Goal: Information Seeking & Learning: Check status

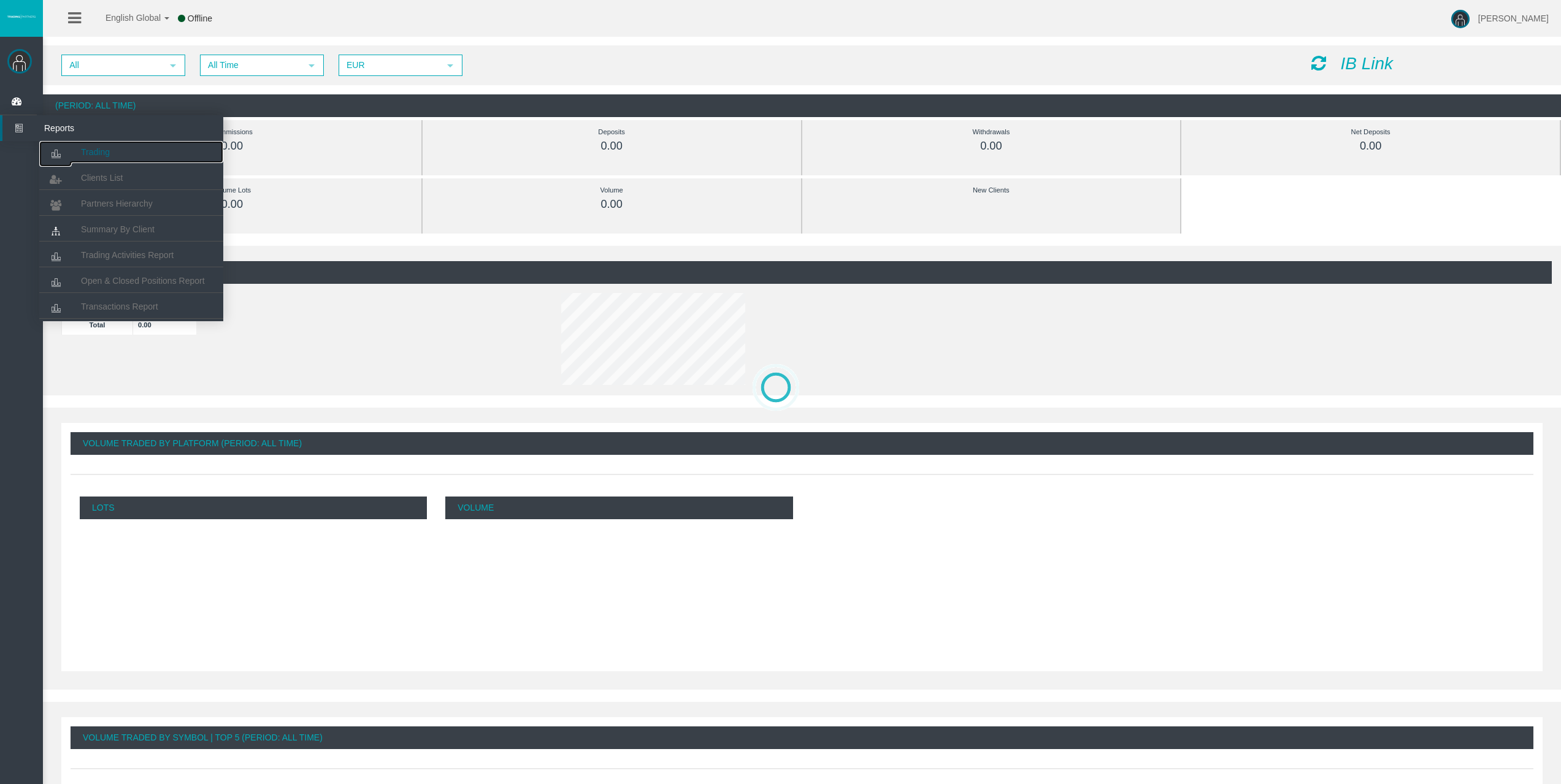
click at [99, 153] on span "Trading" at bounding box center [95, 151] width 29 height 10
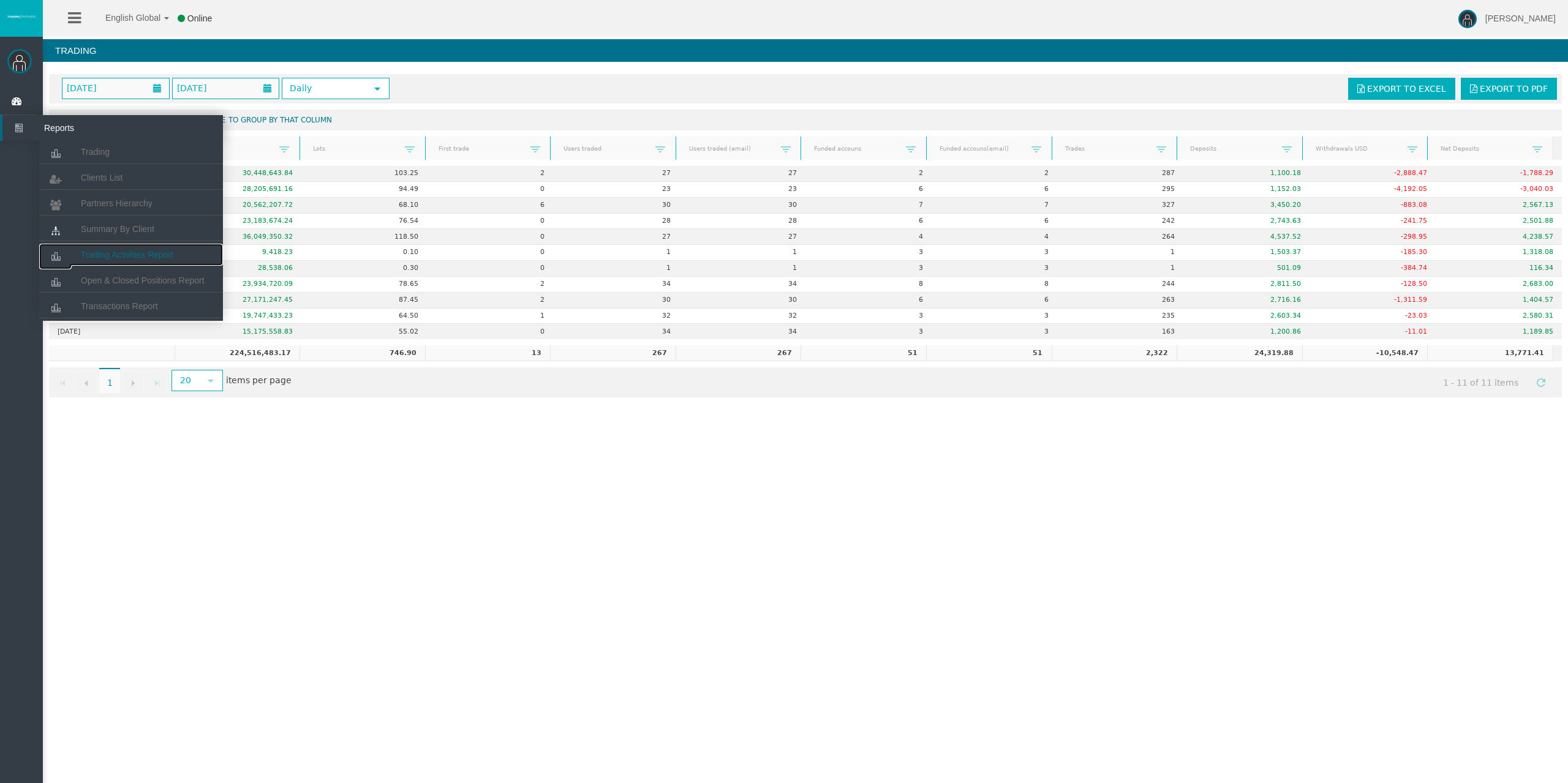
click at [119, 251] on span "Trading Activities Report" at bounding box center [127, 255] width 93 height 10
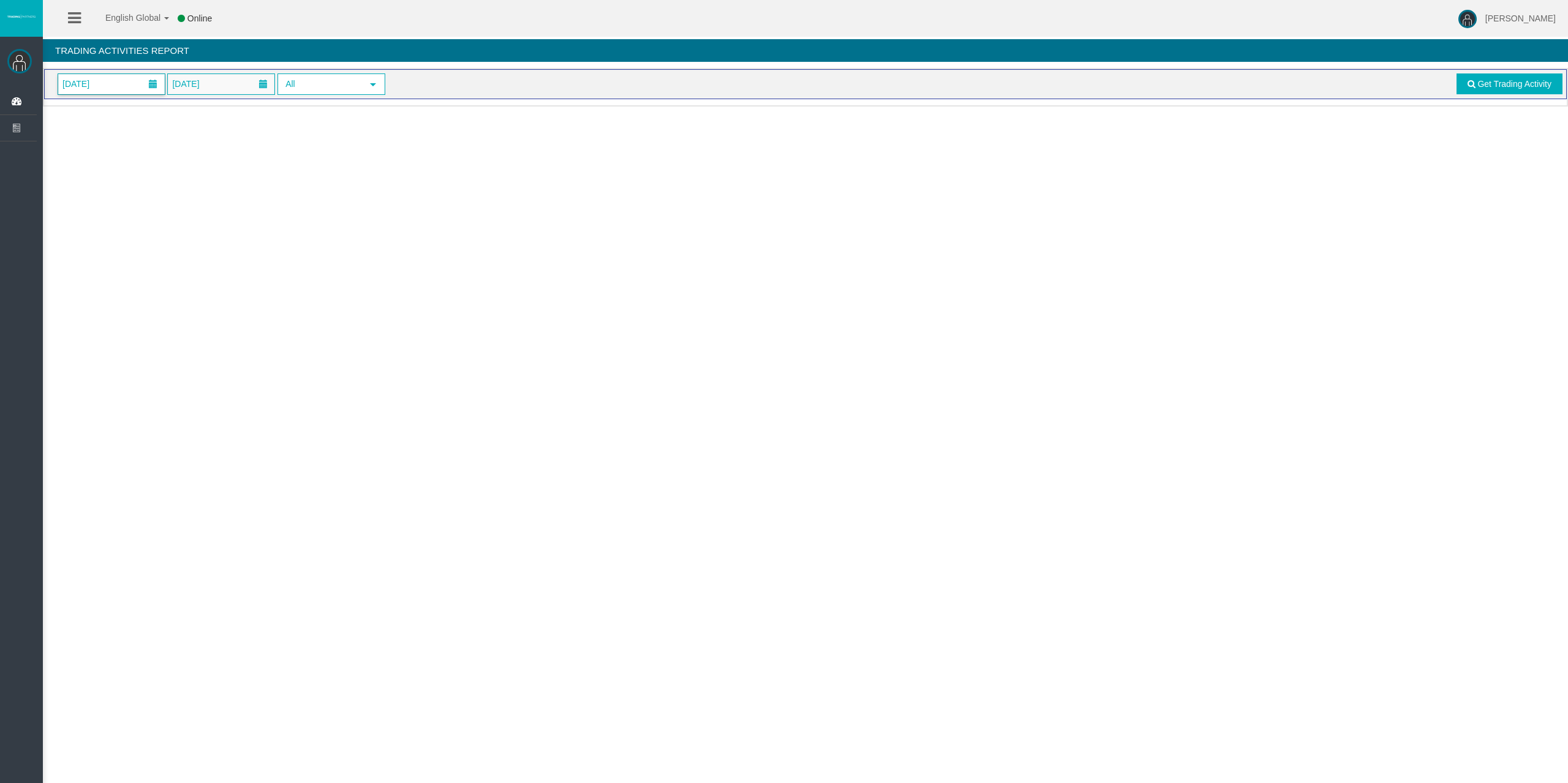
click at [124, 86] on span "[DATE]" at bounding box center [111, 84] width 107 height 20
click at [160, 192] on link "11" at bounding box center [162, 189] width 23 height 22
click at [1470, 84] on span at bounding box center [1471, 84] width 8 height 8
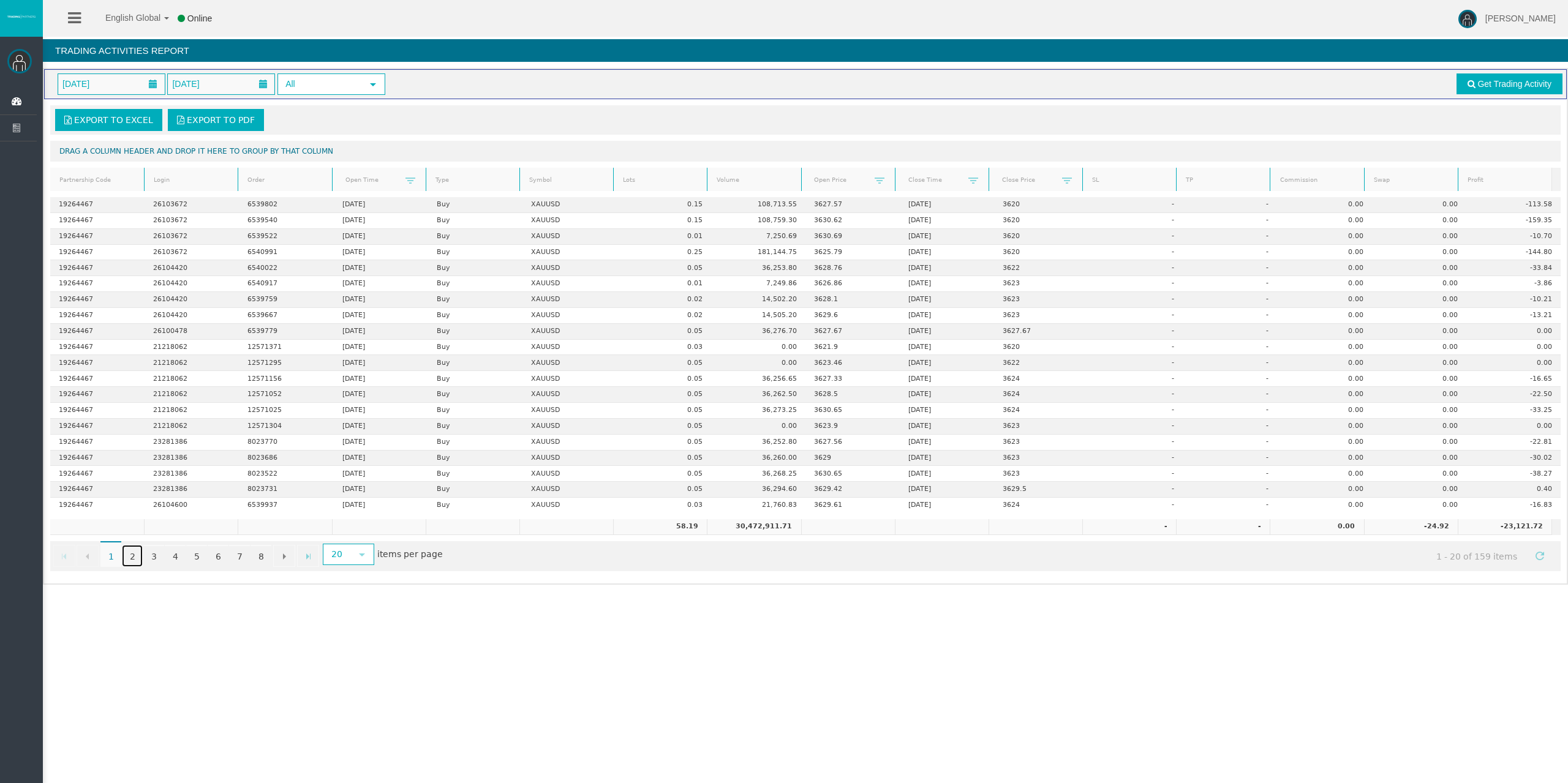
click at [128, 560] on link "2" at bounding box center [132, 556] width 21 height 22
click at [146, 555] on link "3" at bounding box center [154, 556] width 21 height 22
click at [175, 557] on link "4" at bounding box center [175, 556] width 21 height 22
click at [190, 555] on link "5" at bounding box center [197, 556] width 21 height 22
click at [213, 555] on link "6" at bounding box center [218, 556] width 21 height 22
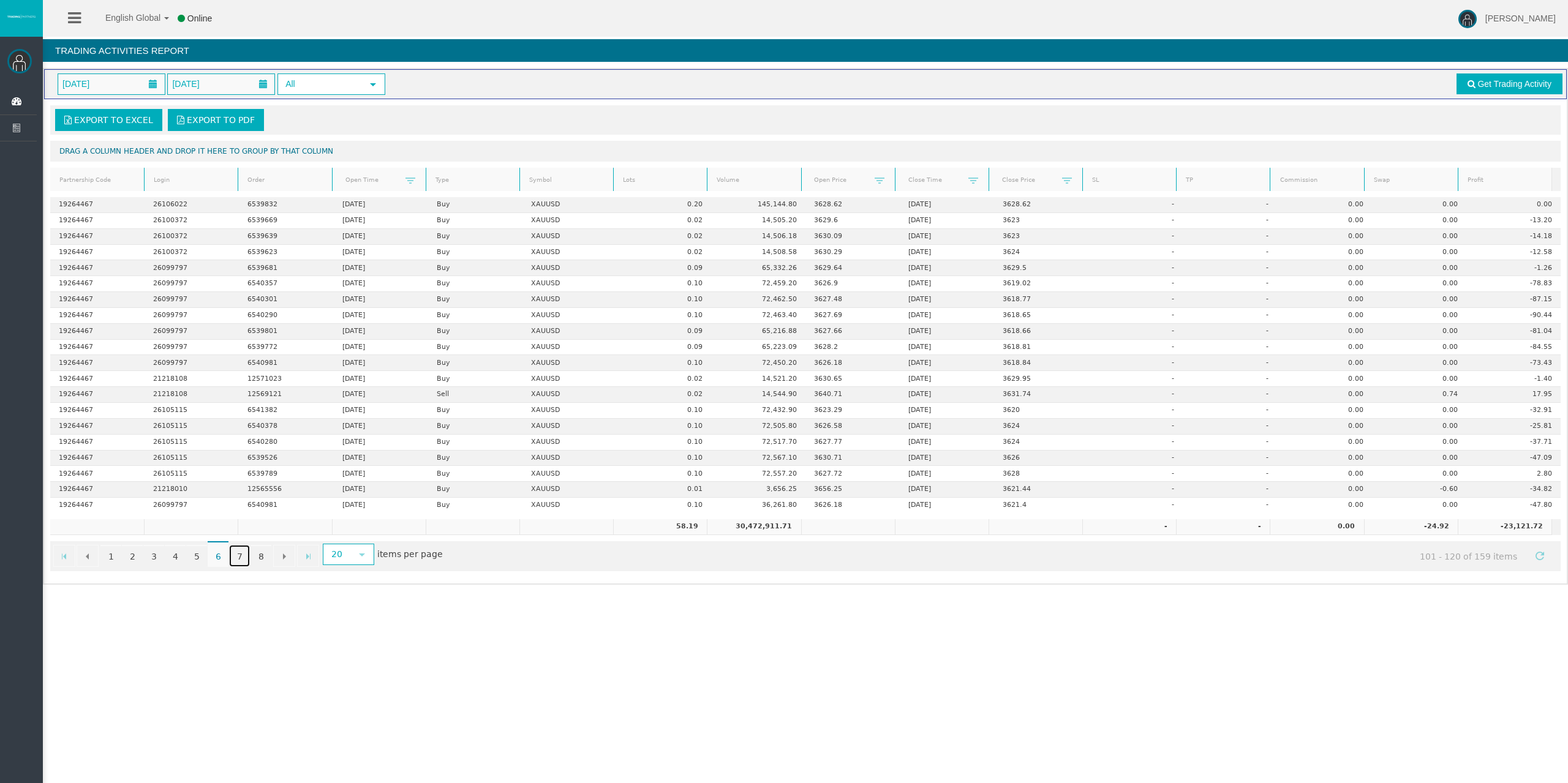
click at [235, 554] on link "7" at bounding box center [239, 556] width 21 height 22
click at [260, 555] on link "8" at bounding box center [260, 556] width 21 height 22
click at [245, 537] on link "7" at bounding box center [239, 540] width 21 height 22
click at [110, 554] on link "1" at bounding box center [110, 556] width 21 height 22
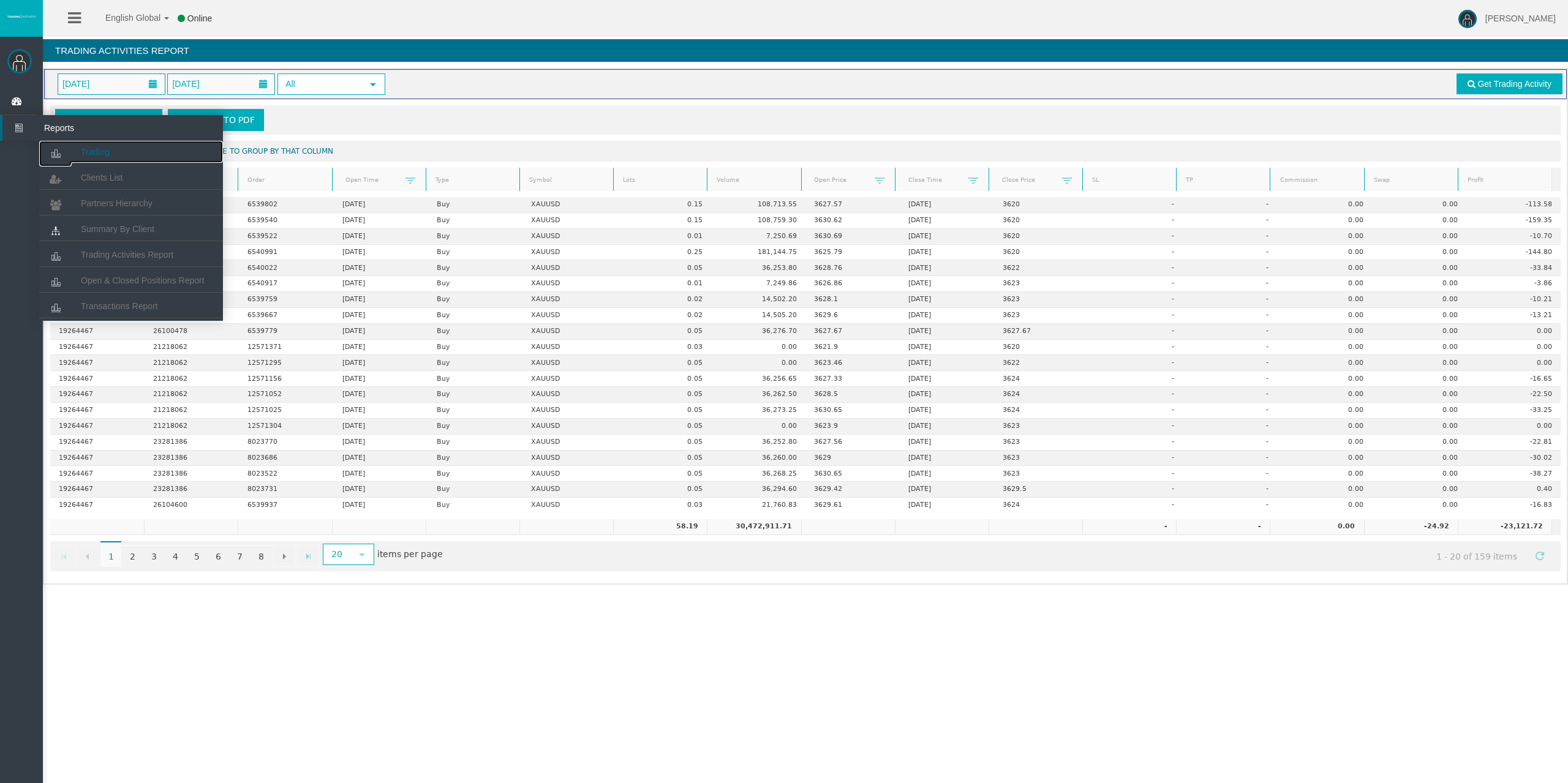
click at [66, 144] on icon at bounding box center [55, 154] width 33 height 26
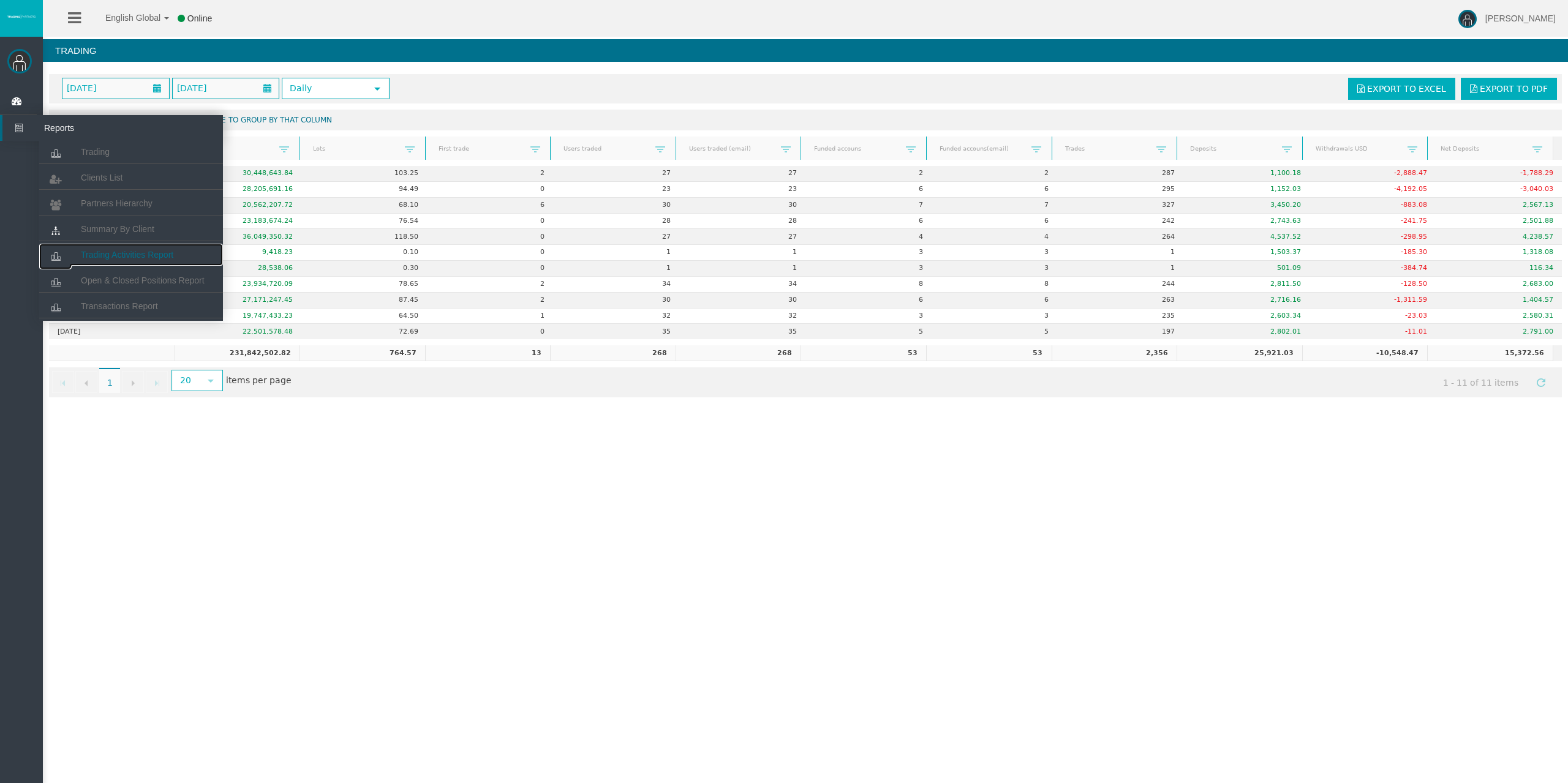
click at [111, 248] on link "Trading Activities Report" at bounding box center [131, 255] width 184 height 22
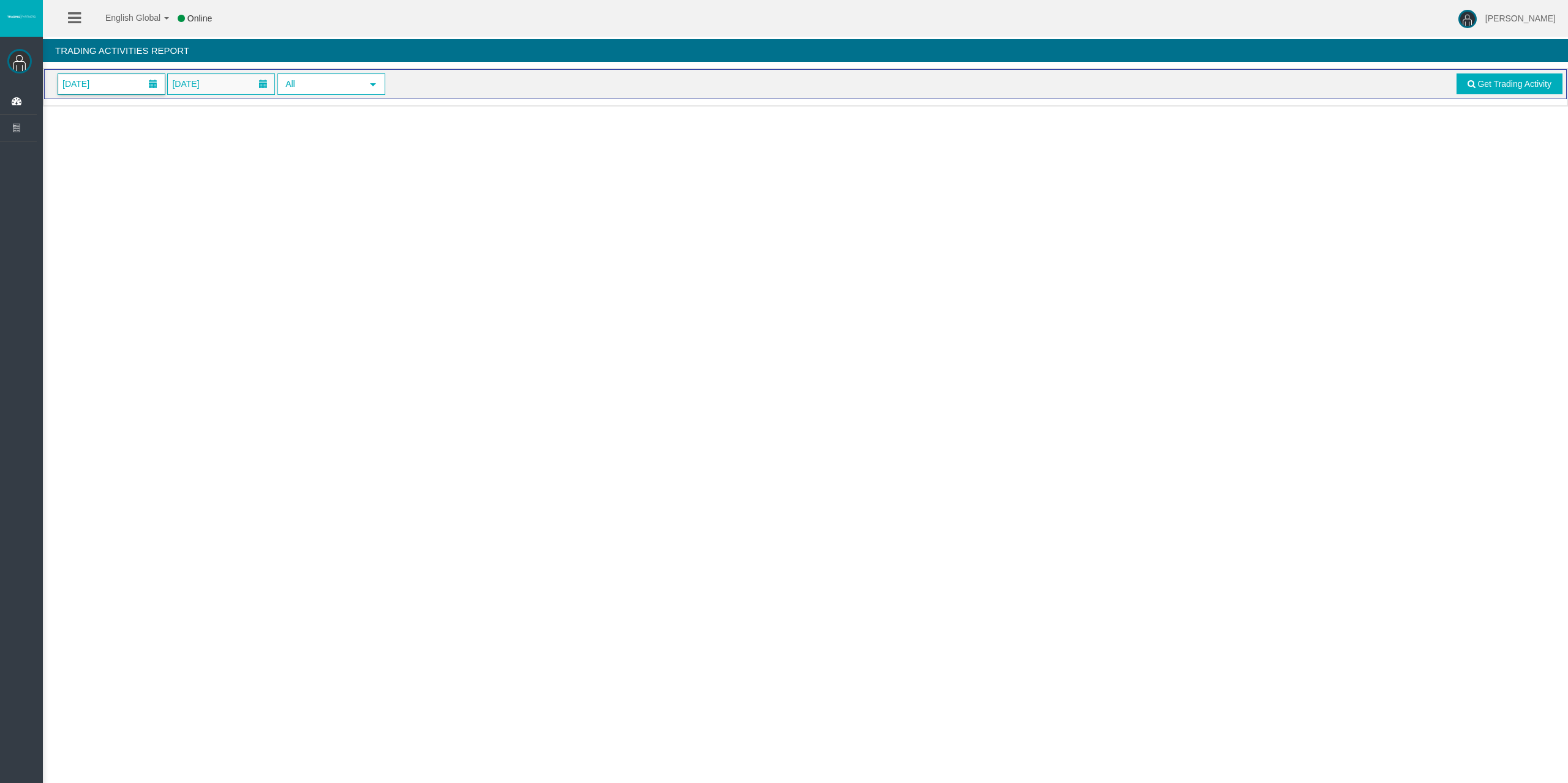
click at [122, 84] on span "[DATE]" at bounding box center [111, 84] width 107 height 20
click at [156, 190] on link "11" at bounding box center [162, 189] width 23 height 22
click at [1479, 84] on span "Get Trading Activity" at bounding box center [1514, 84] width 74 height 10
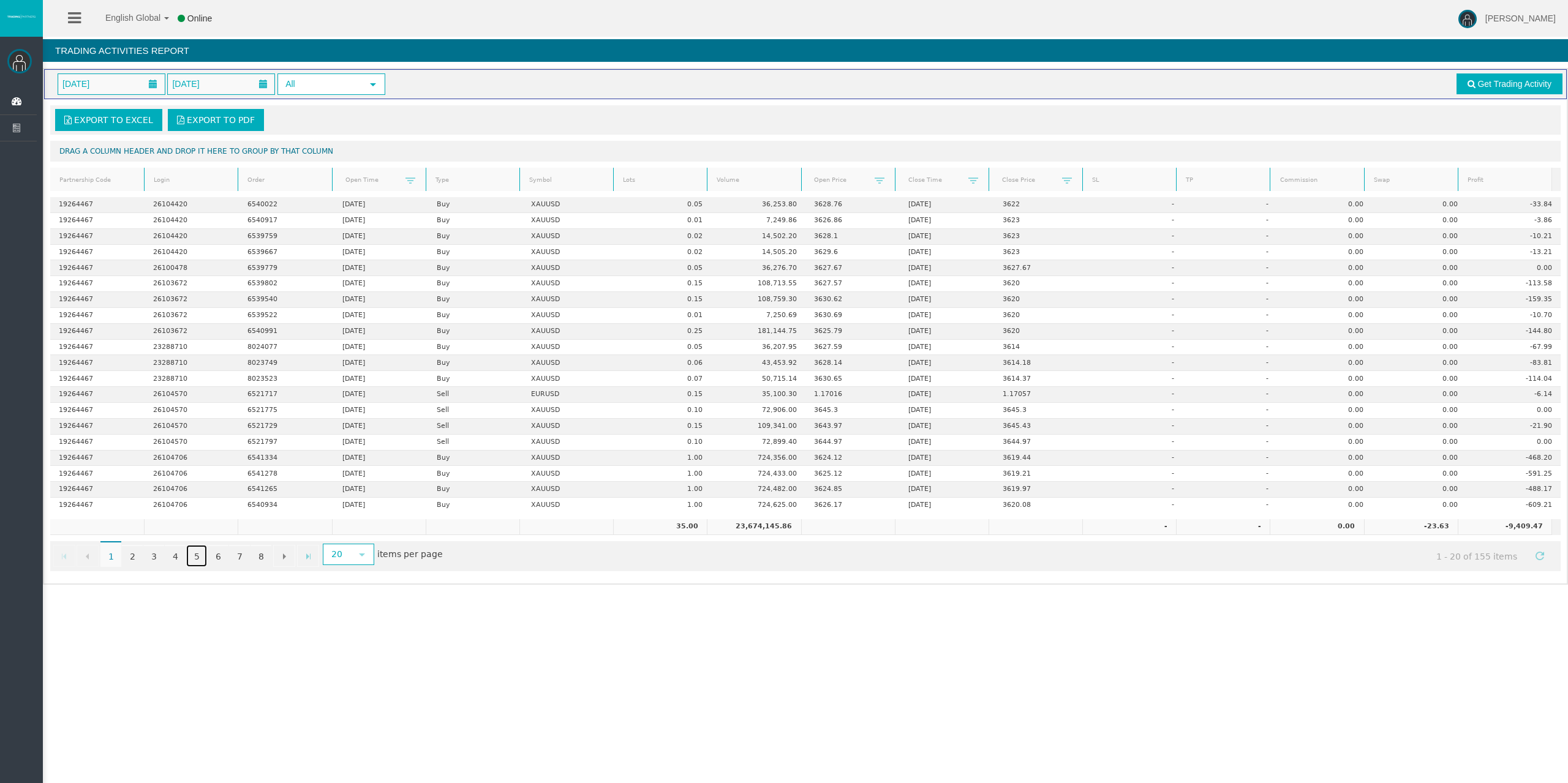
click at [197, 561] on link "5" at bounding box center [197, 556] width 21 height 22
click at [234, 562] on link "7" at bounding box center [239, 556] width 21 height 22
click at [258, 561] on link "8" at bounding box center [260, 556] width 21 height 22
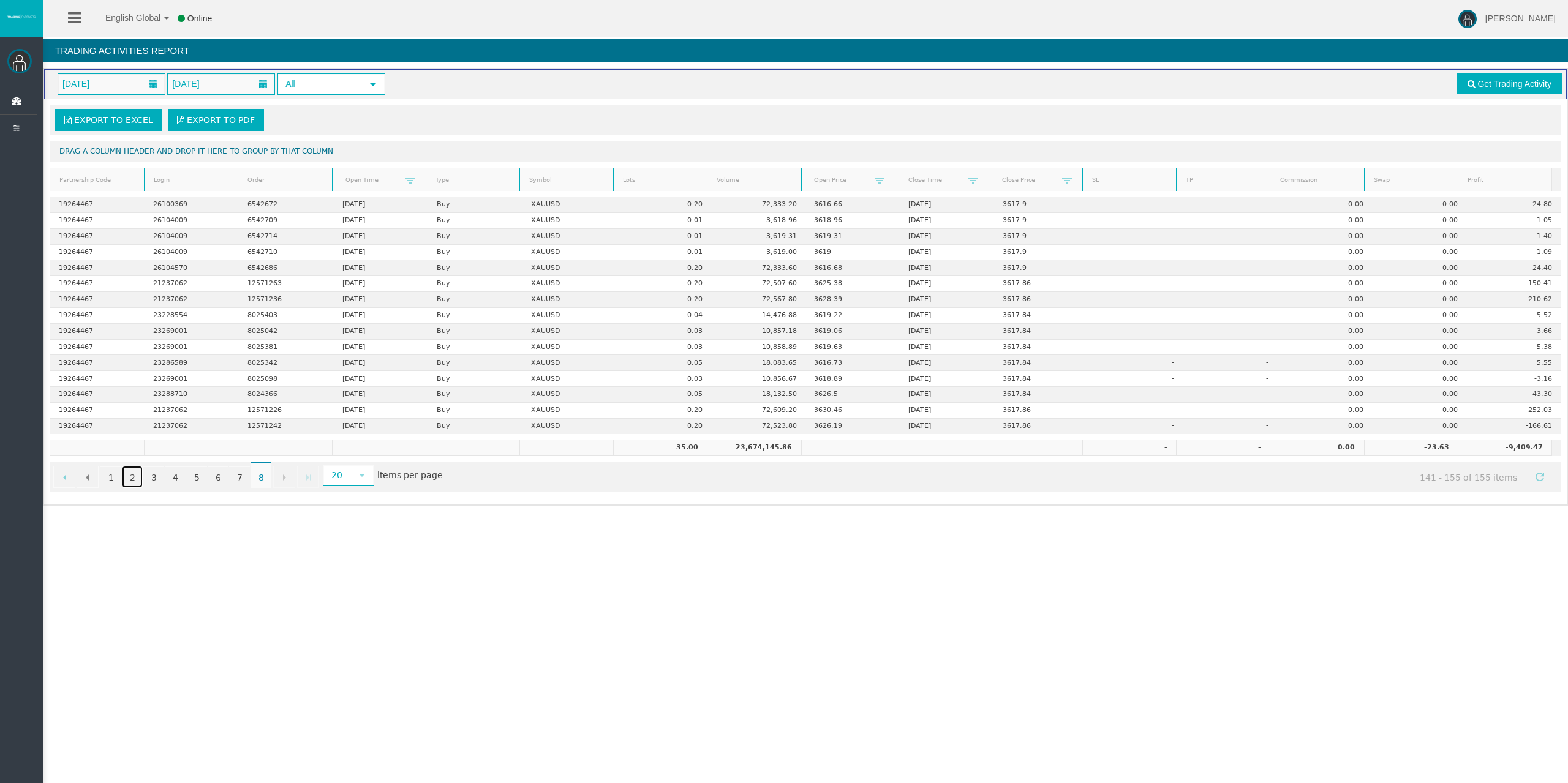
click at [123, 477] on link "2" at bounding box center [132, 477] width 21 height 22
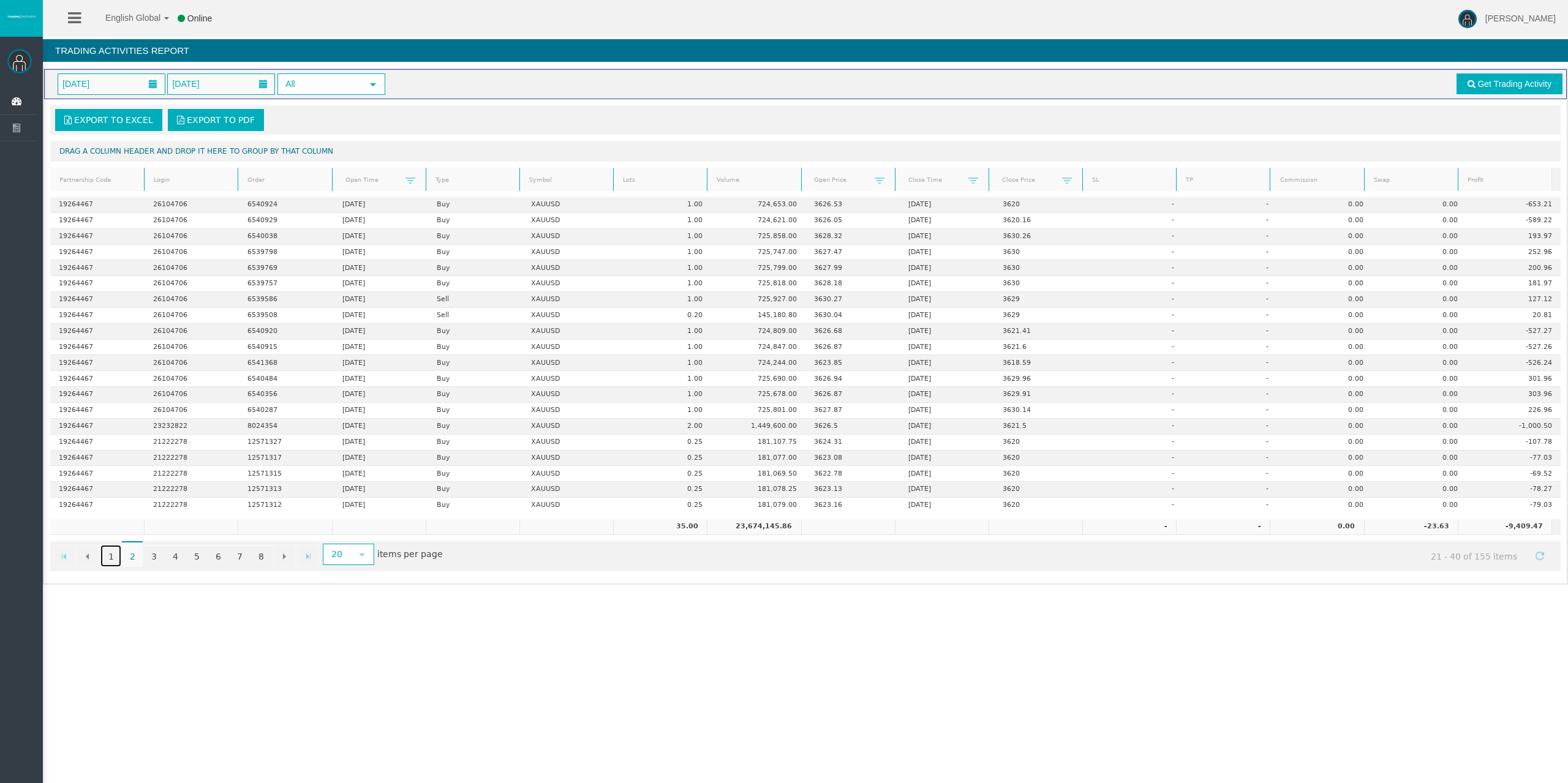
click at [114, 556] on link "1" at bounding box center [110, 556] width 21 height 22
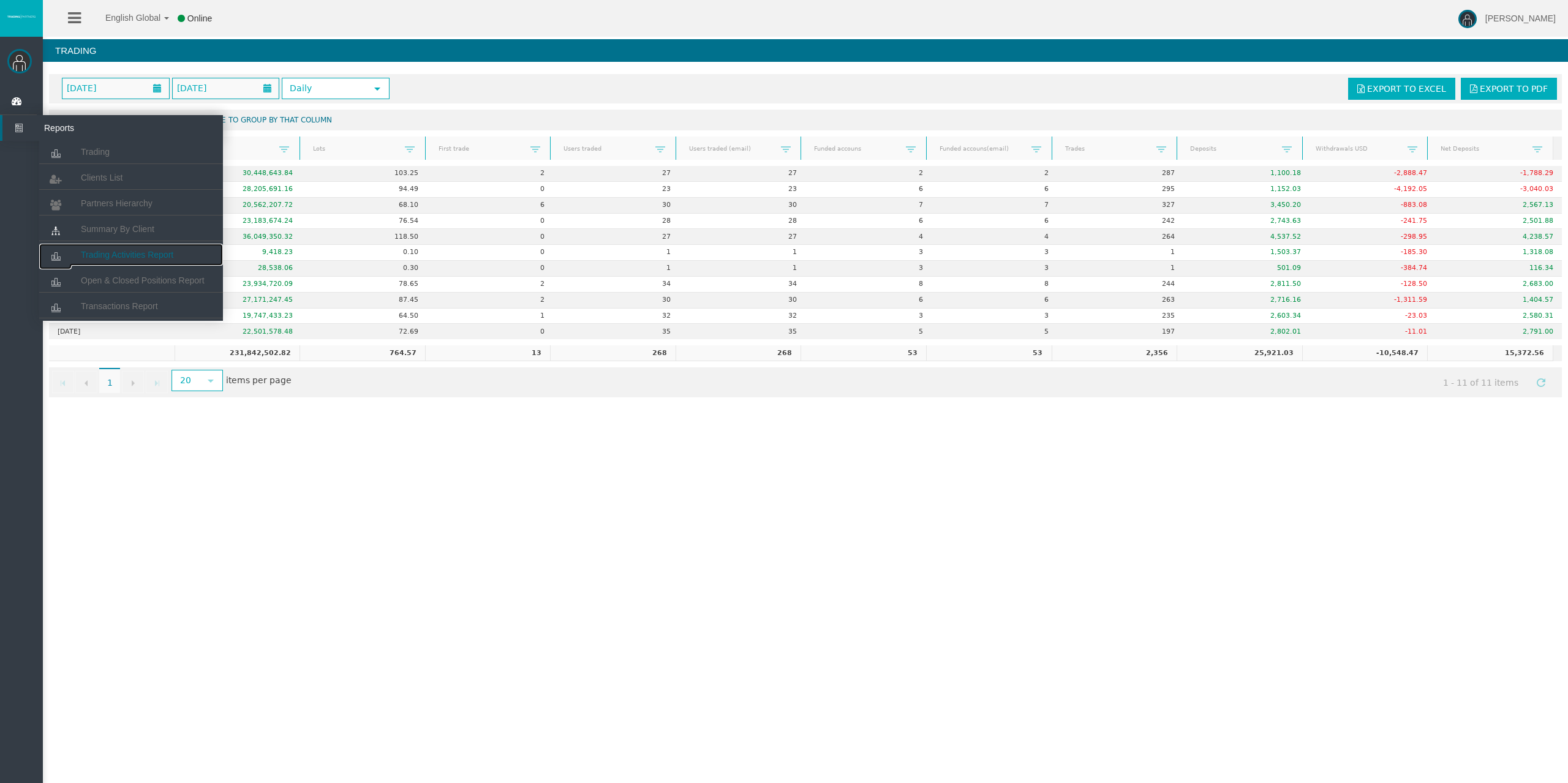
click at [116, 257] on span "Trading Activities Report" at bounding box center [127, 255] width 93 height 10
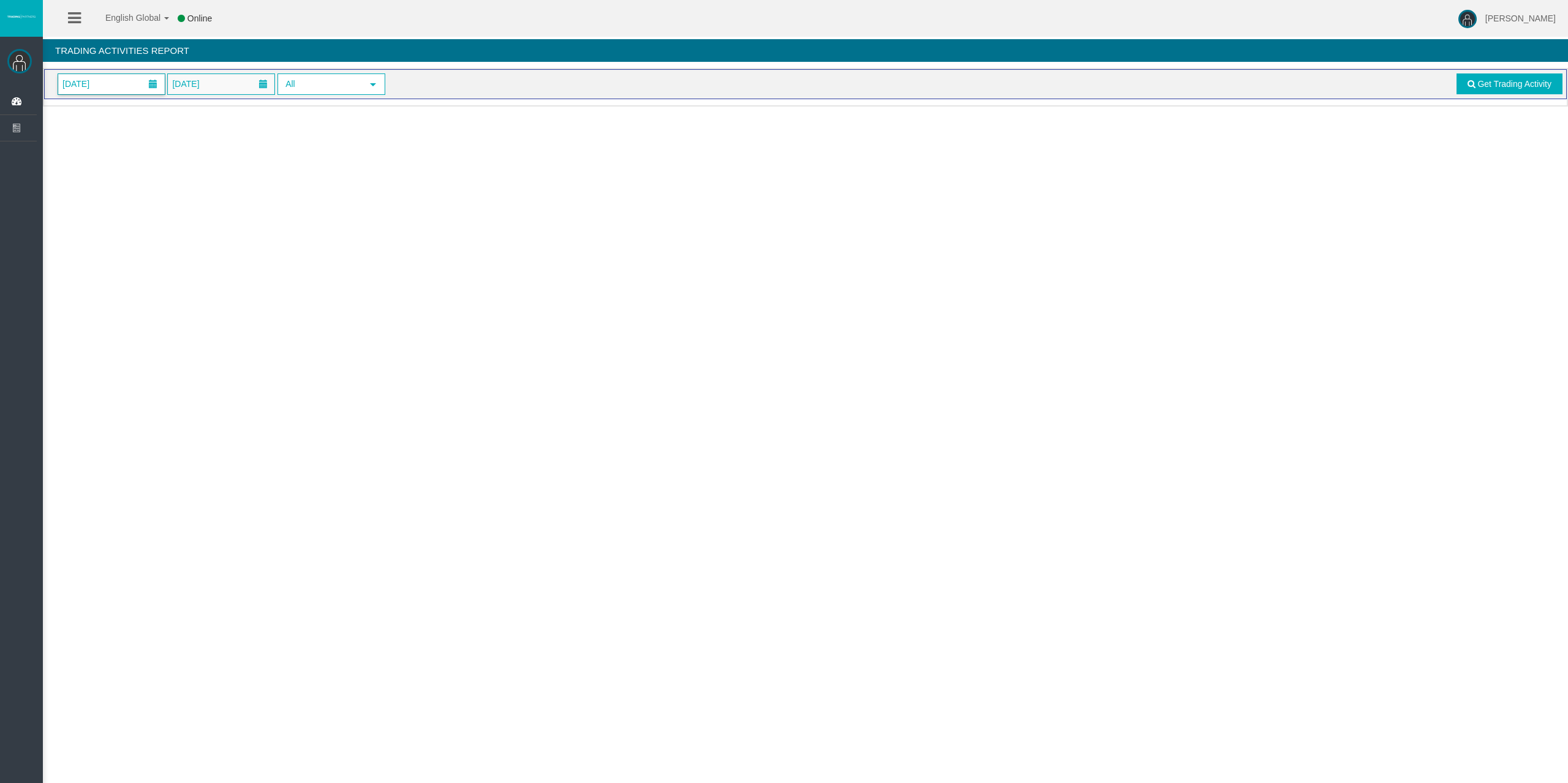
click at [117, 72] on div "01/09/2025 11/09/2025 All select Get Trading Activity" at bounding box center [805, 84] width 1523 height 30
click at [116, 78] on span "[DATE]" at bounding box center [111, 84] width 107 height 20
click at [154, 184] on link "11" at bounding box center [162, 189] width 23 height 22
click at [1523, 81] on span "Get Trading Activity" at bounding box center [1514, 84] width 74 height 10
click at [132, 78] on span "[DATE]" at bounding box center [111, 84] width 107 height 20
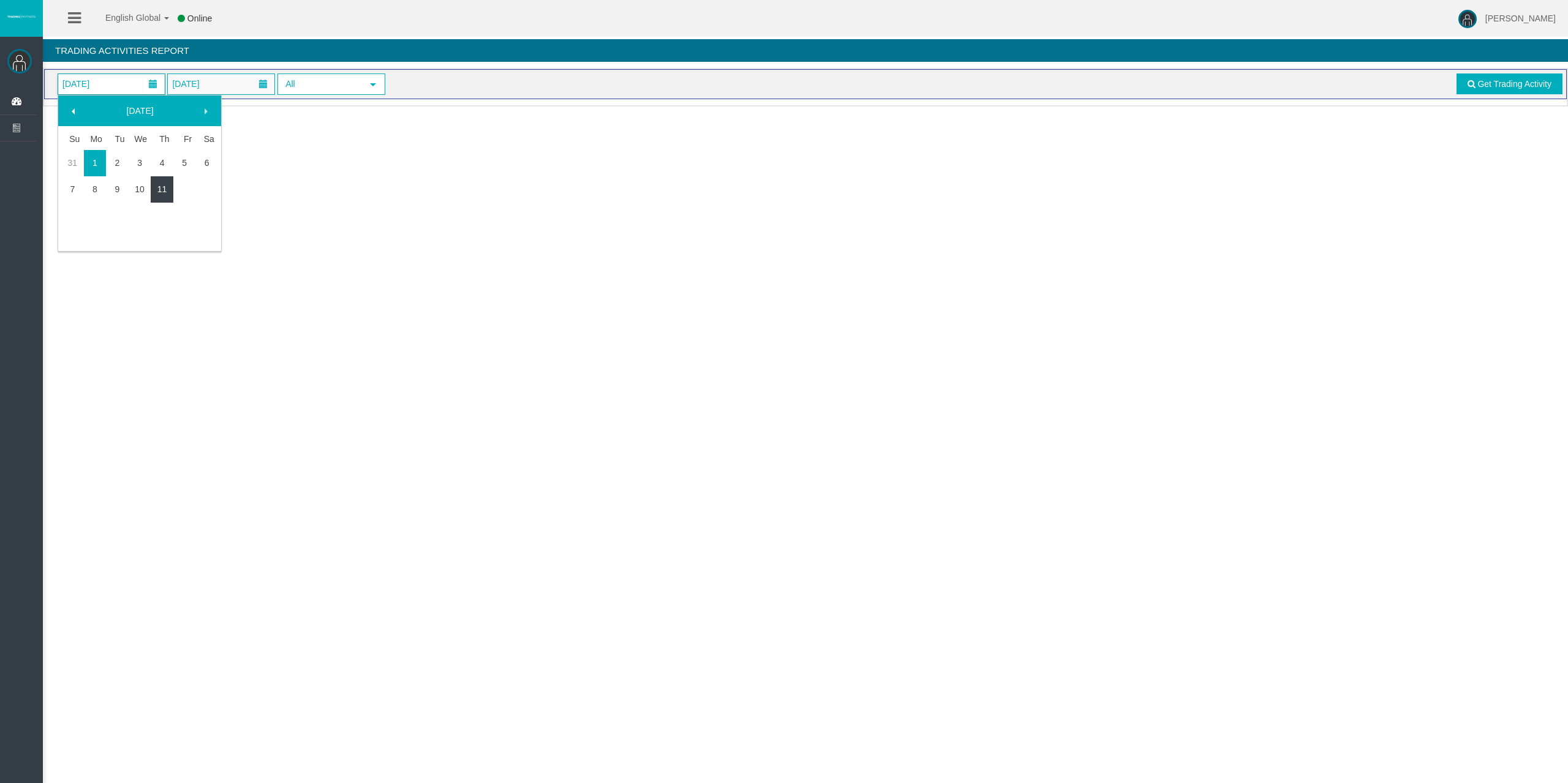
click at [167, 188] on link "11" at bounding box center [162, 189] width 23 height 22
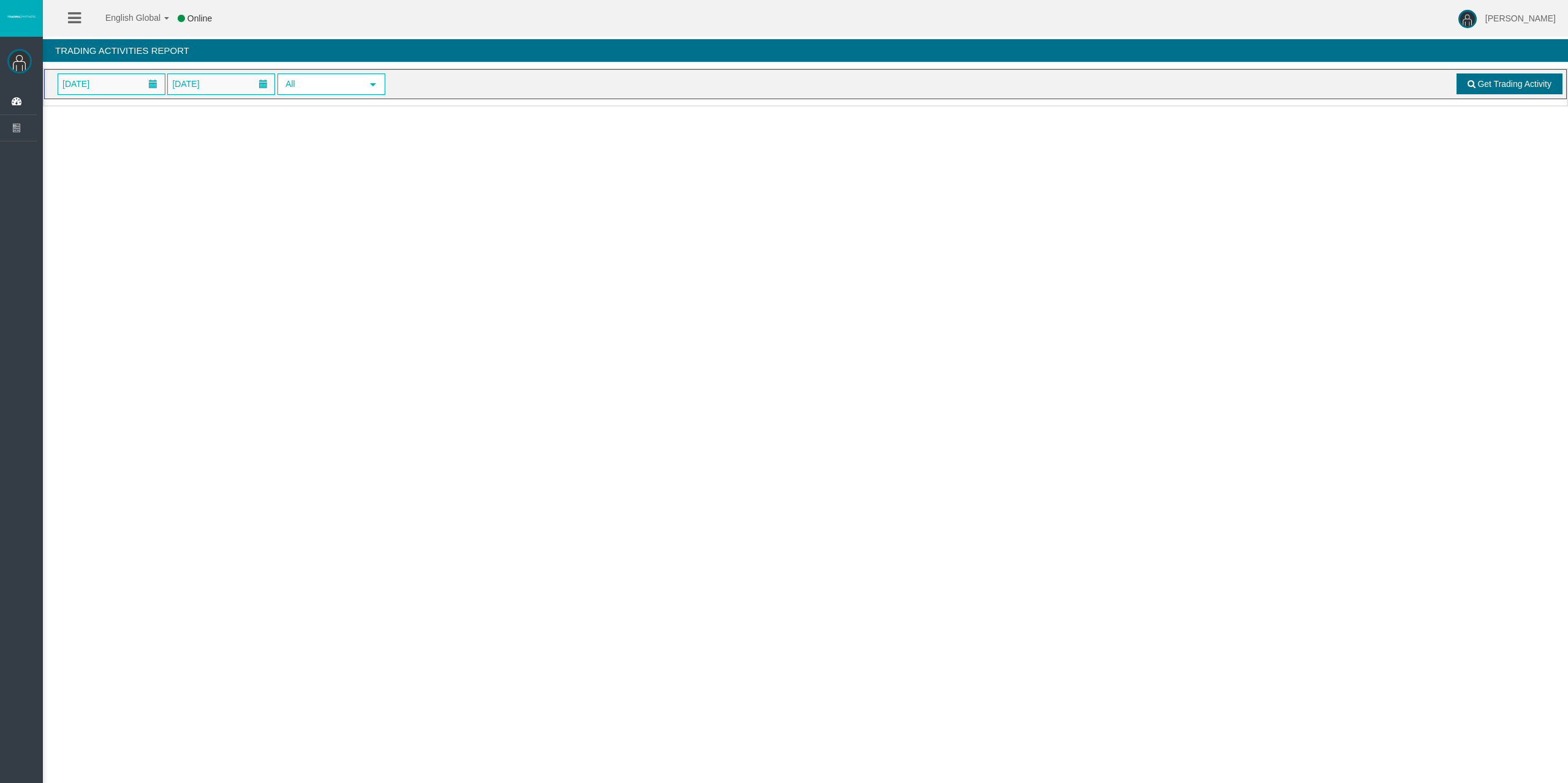
click at [1461, 84] on link "Get Trading Activity" at bounding box center [1509, 84] width 107 height 21
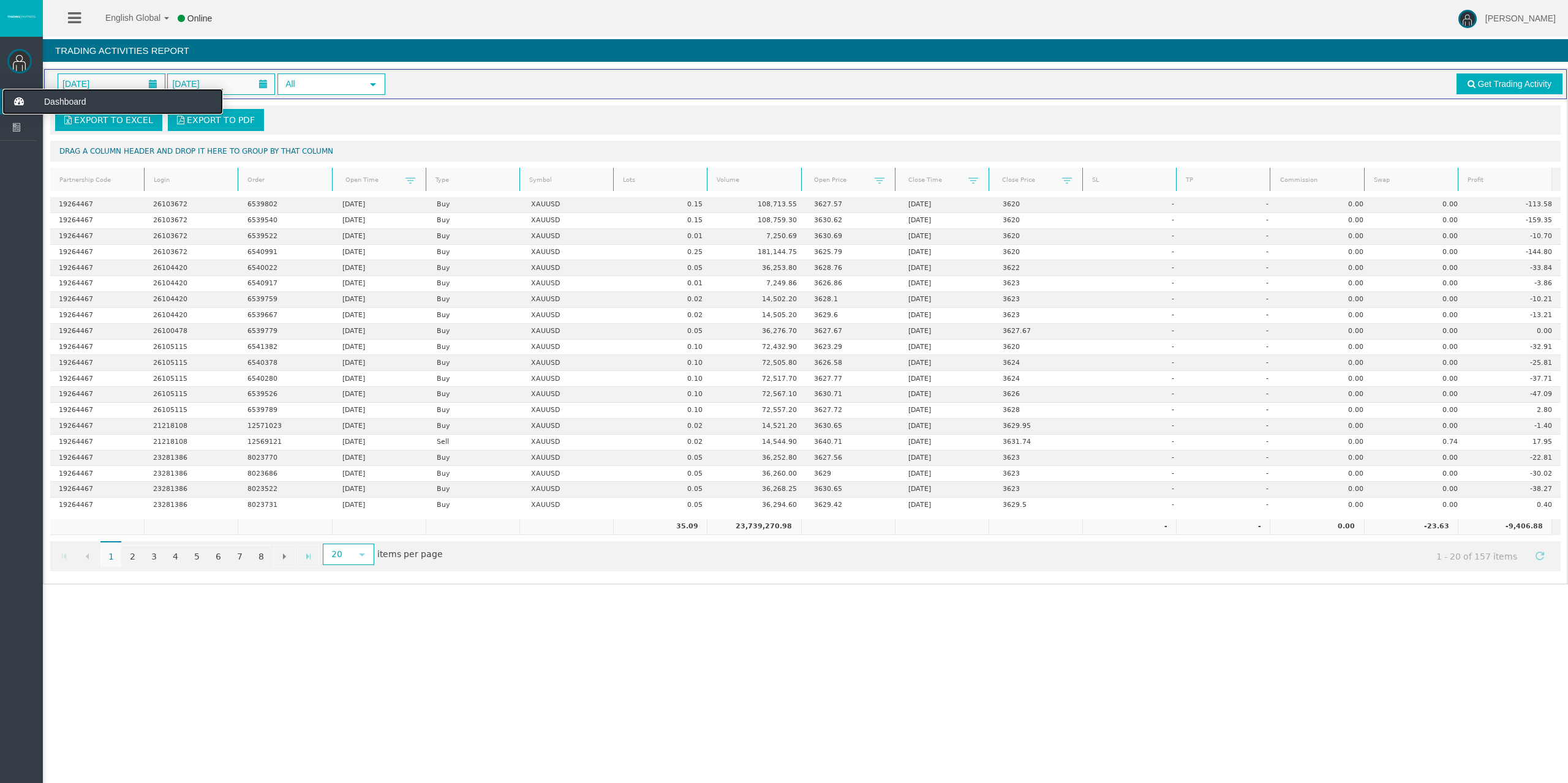
click at [10, 96] on icon at bounding box center [19, 101] width 33 height 26
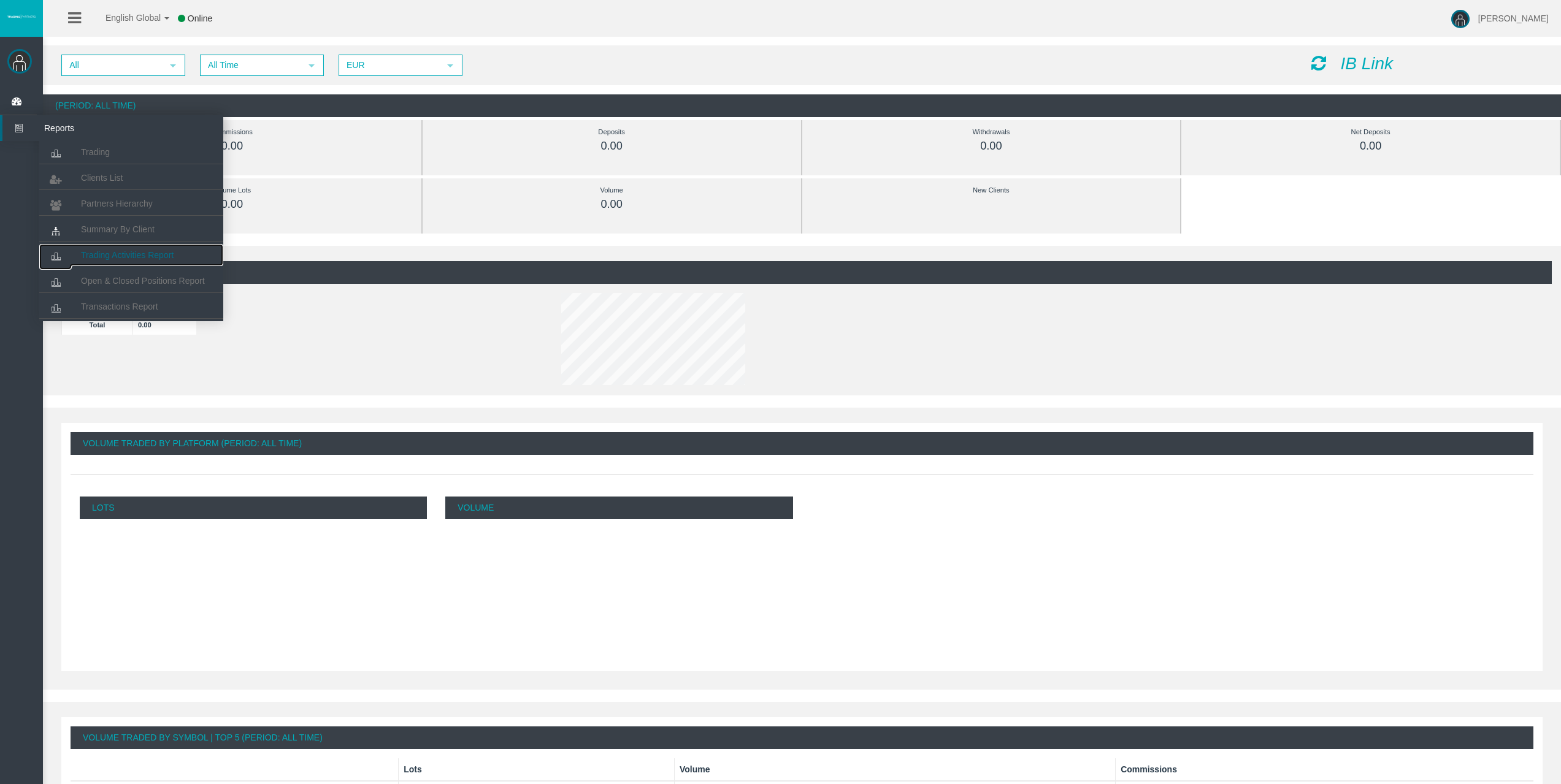
click at [160, 245] on link "Trading Activities Report" at bounding box center [131, 255] width 184 height 22
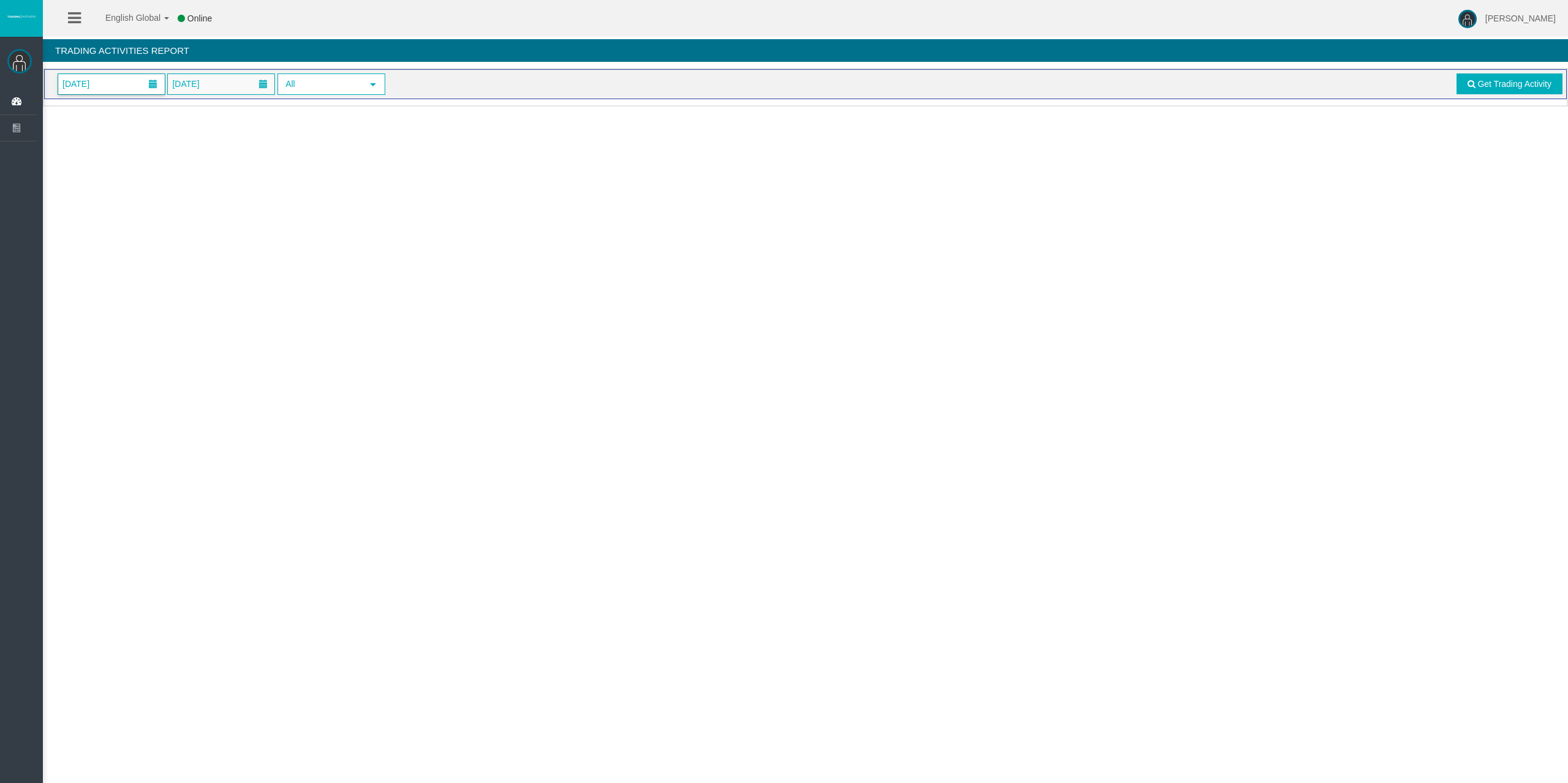
click at [119, 84] on span "[DATE]" at bounding box center [111, 84] width 107 height 20
click at [158, 183] on link "11" at bounding box center [162, 189] width 23 height 22
click at [1504, 80] on span "Get Trading Activity" at bounding box center [1514, 84] width 74 height 10
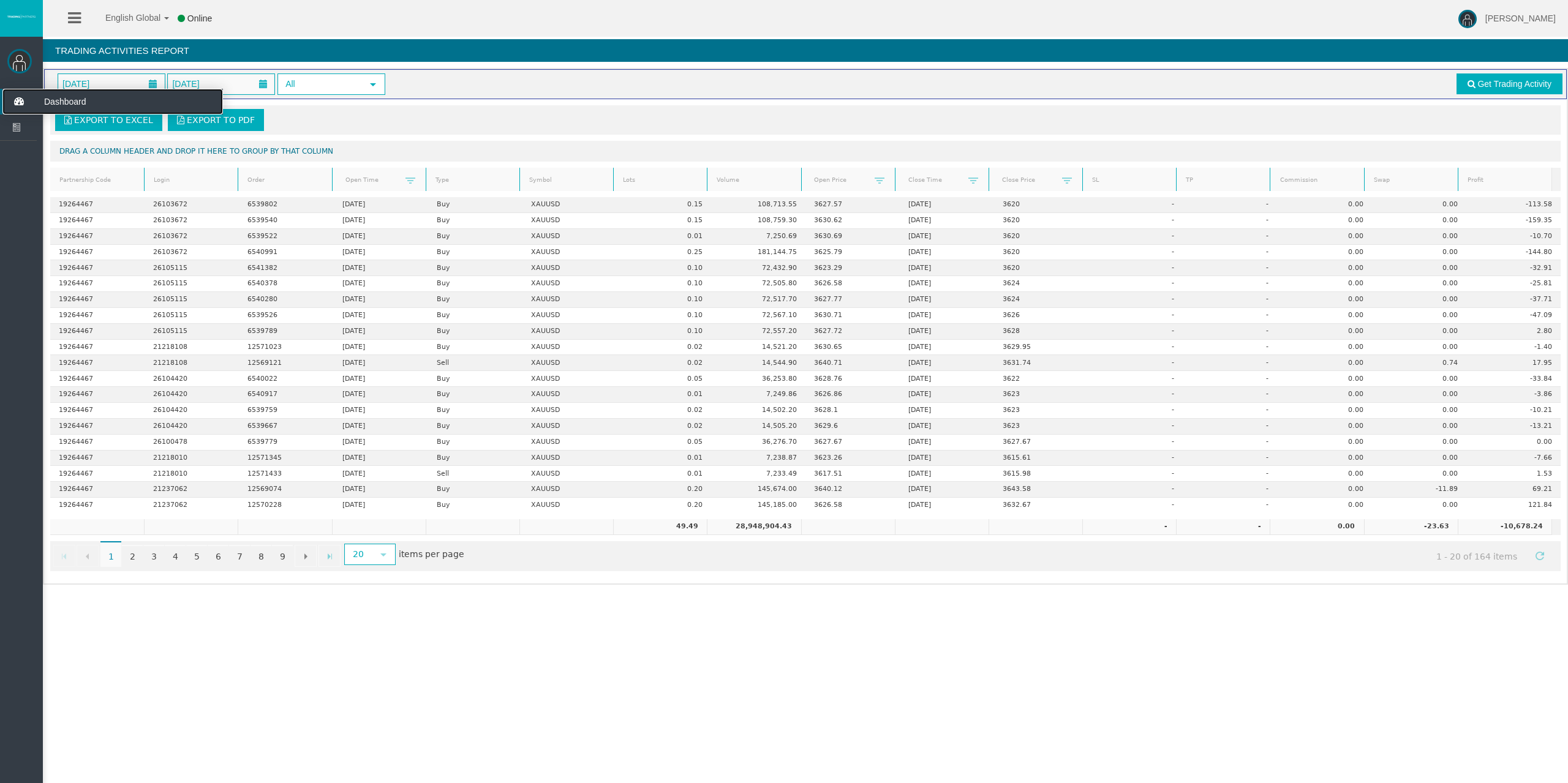
click at [26, 101] on icon at bounding box center [19, 101] width 33 height 26
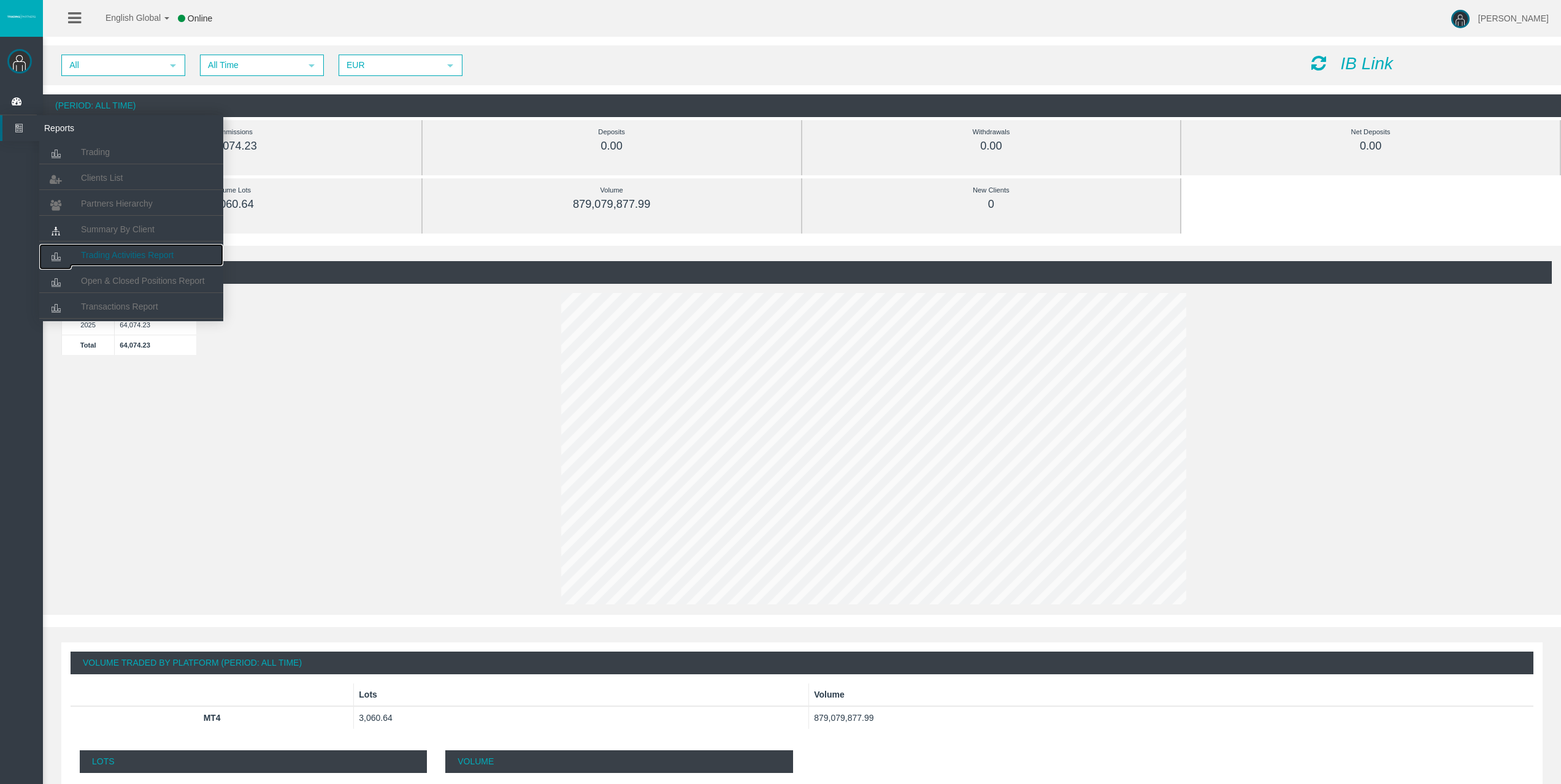
click at [144, 256] on span "Trading Activities Report" at bounding box center [127, 255] width 93 height 10
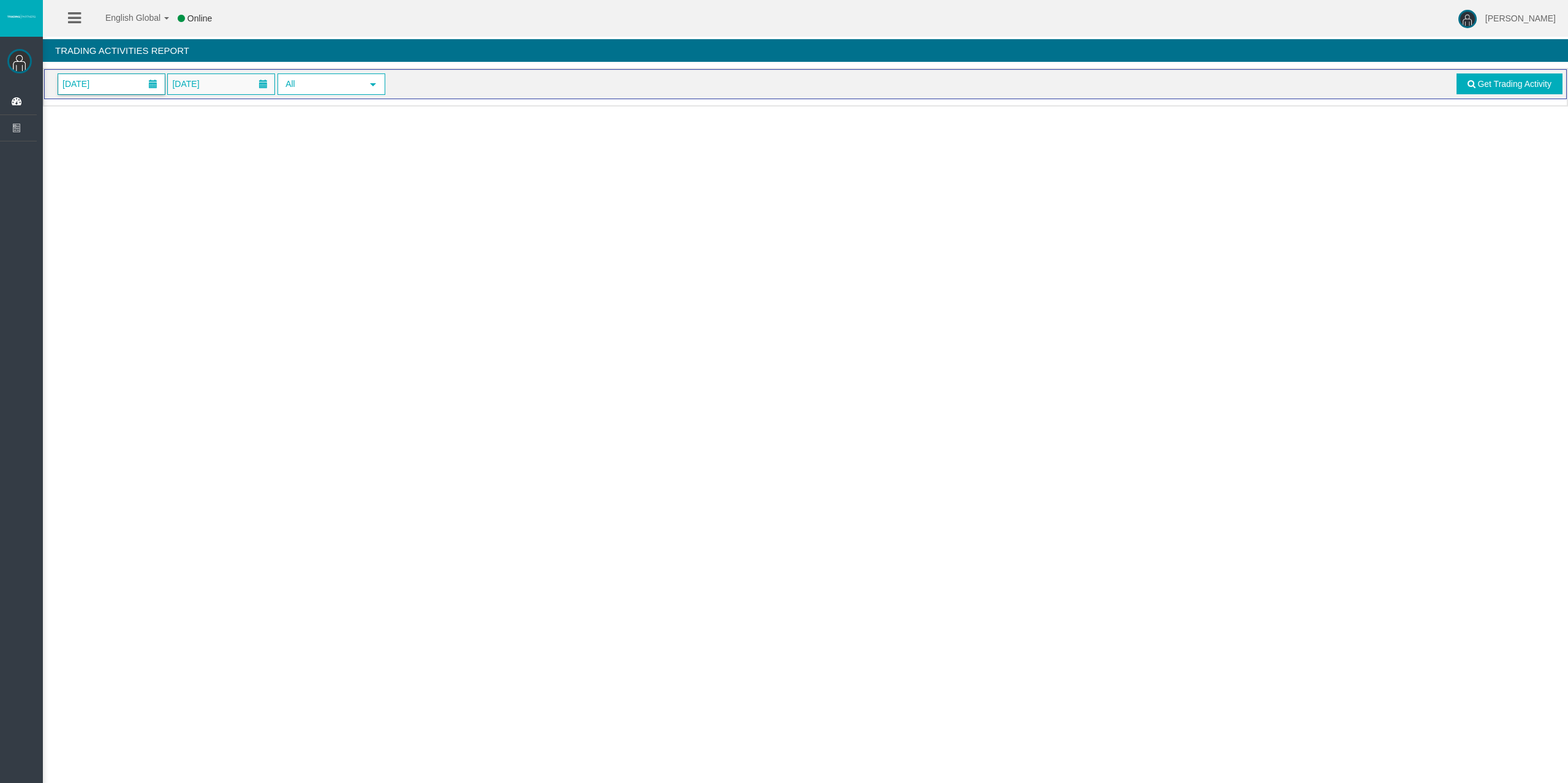
click at [111, 83] on span "[DATE]" at bounding box center [111, 84] width 107 height 20
click at [163, 186] on link "11" at bounding box center [162, 189] width 23 height 22
click at [1497, 82] on span "Get Trading Activity" at bounding box center [1514, 84] width 74 height 10
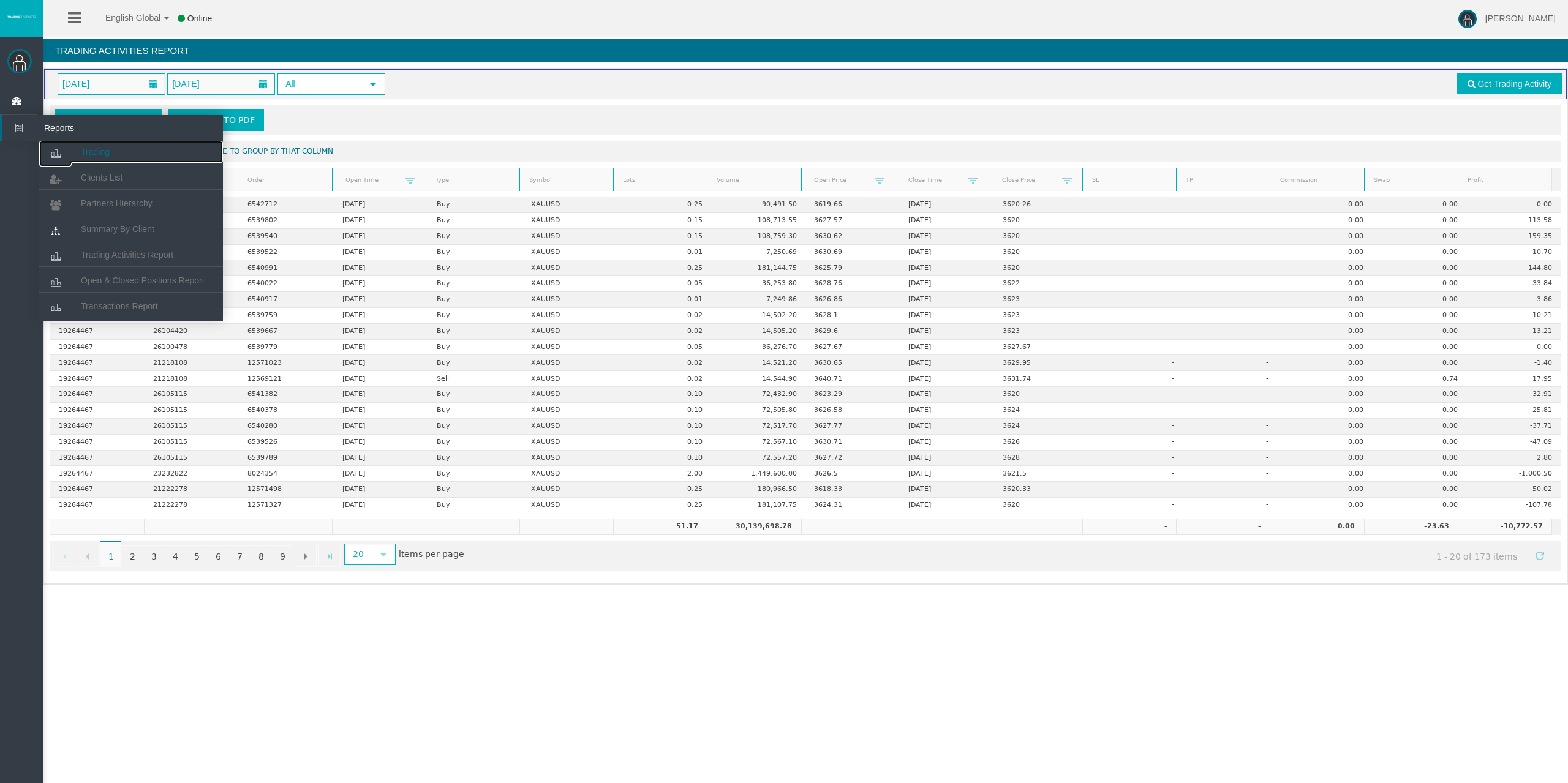
click at [69, 144] on icon at bounding box center [55, 154] width 33 height 26
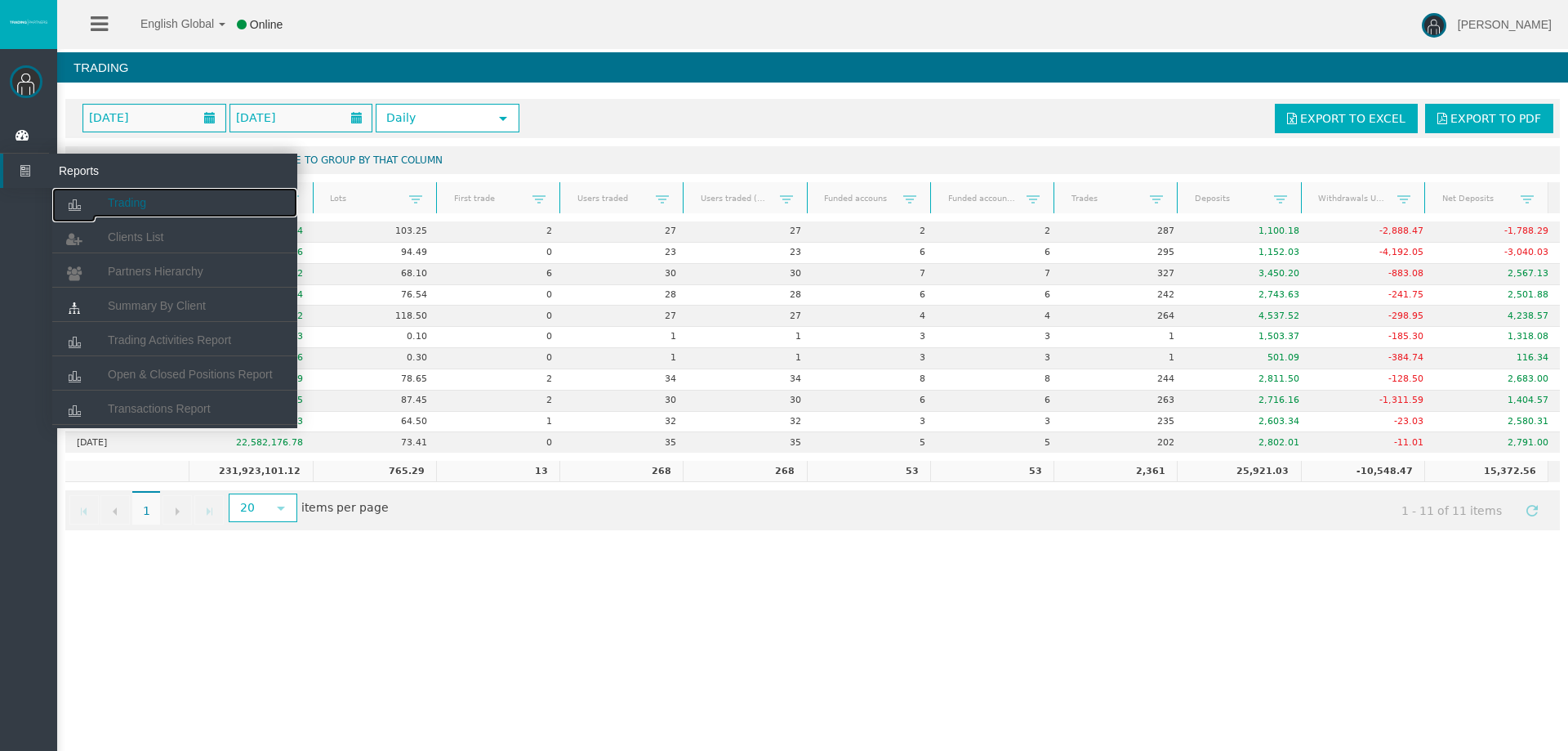
click at [172, 196] on link "Trading" at bounding box center [175, 203] width 245 height 30
click at [213, 343] on span "Trading Activities Report" at bounding box center [169, 340] width 123 height 13
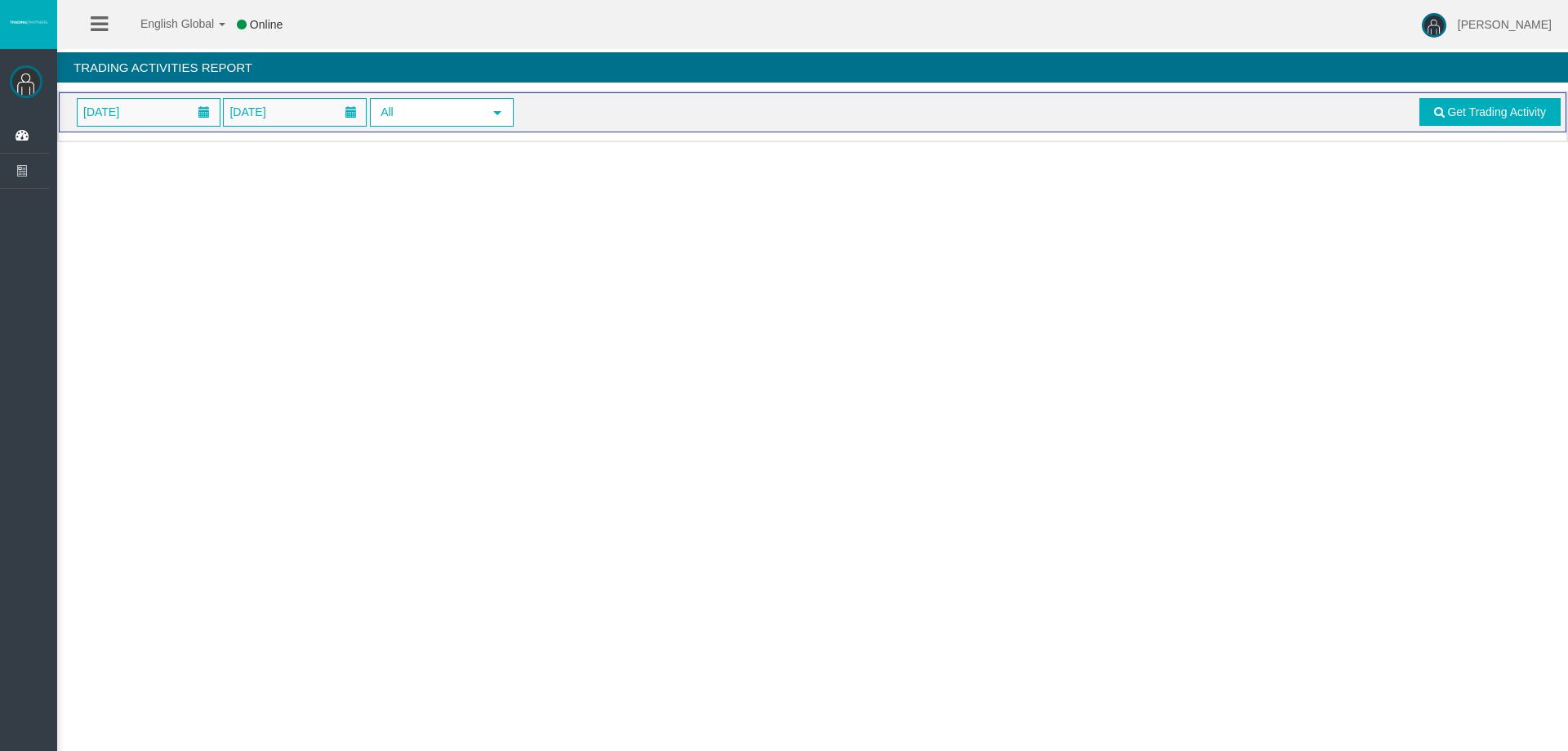
click at [147, 131] on div "01/09/2025 11/09/2025 All select Get Trading Activity" at bounding box center [812, 112] width 1508 height 40
click at [157, 113] on span "[DATE]" at bounding box center [148, 112] width 142 height 27
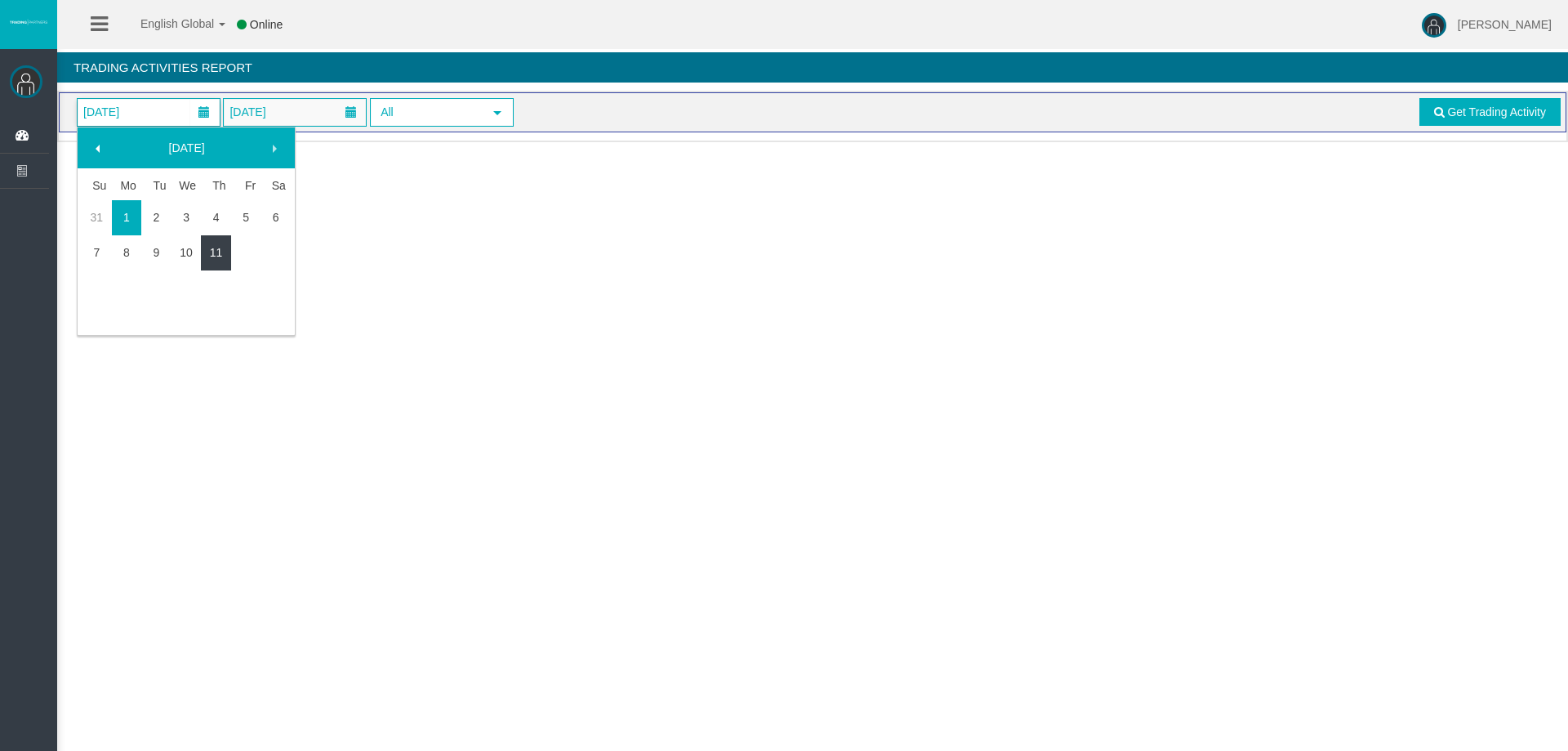
click at [215, 252] on link "11" at bounding box center [216, 252] width 31 height 30
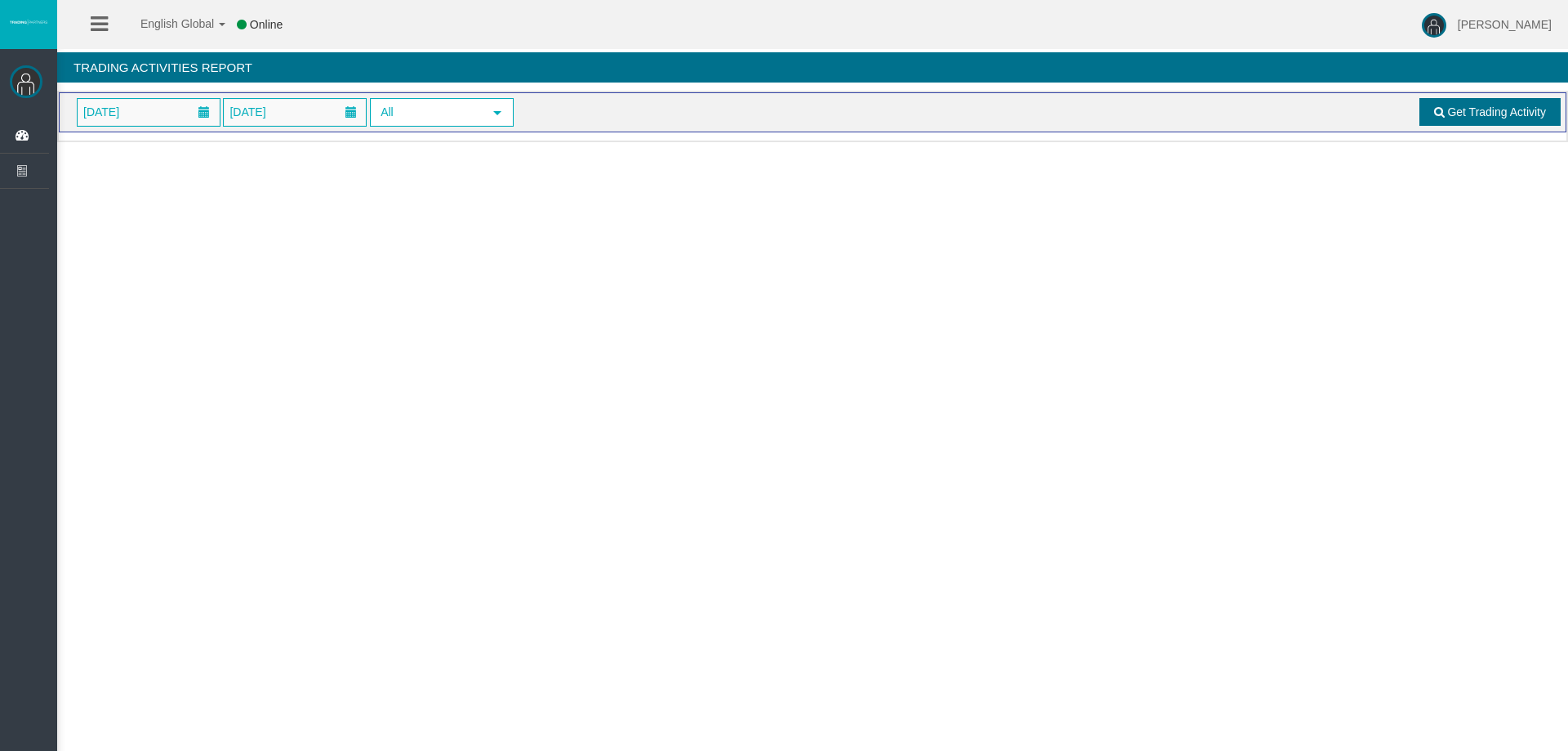
click at [1529, 104] on link "Get Trading Activity" at bounding box center [1491, 112] width 142 height 28
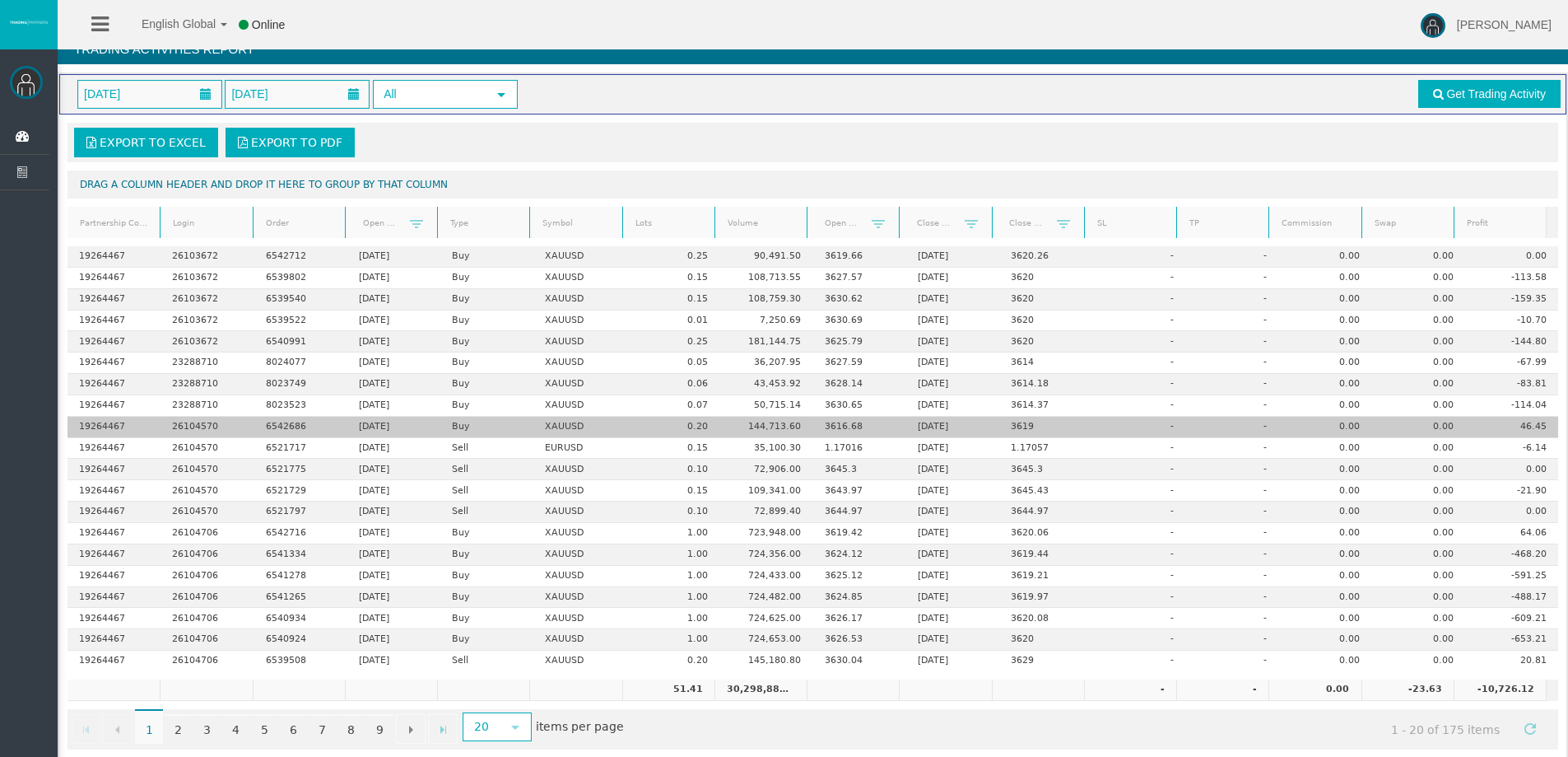
scroll to position [39, 0]
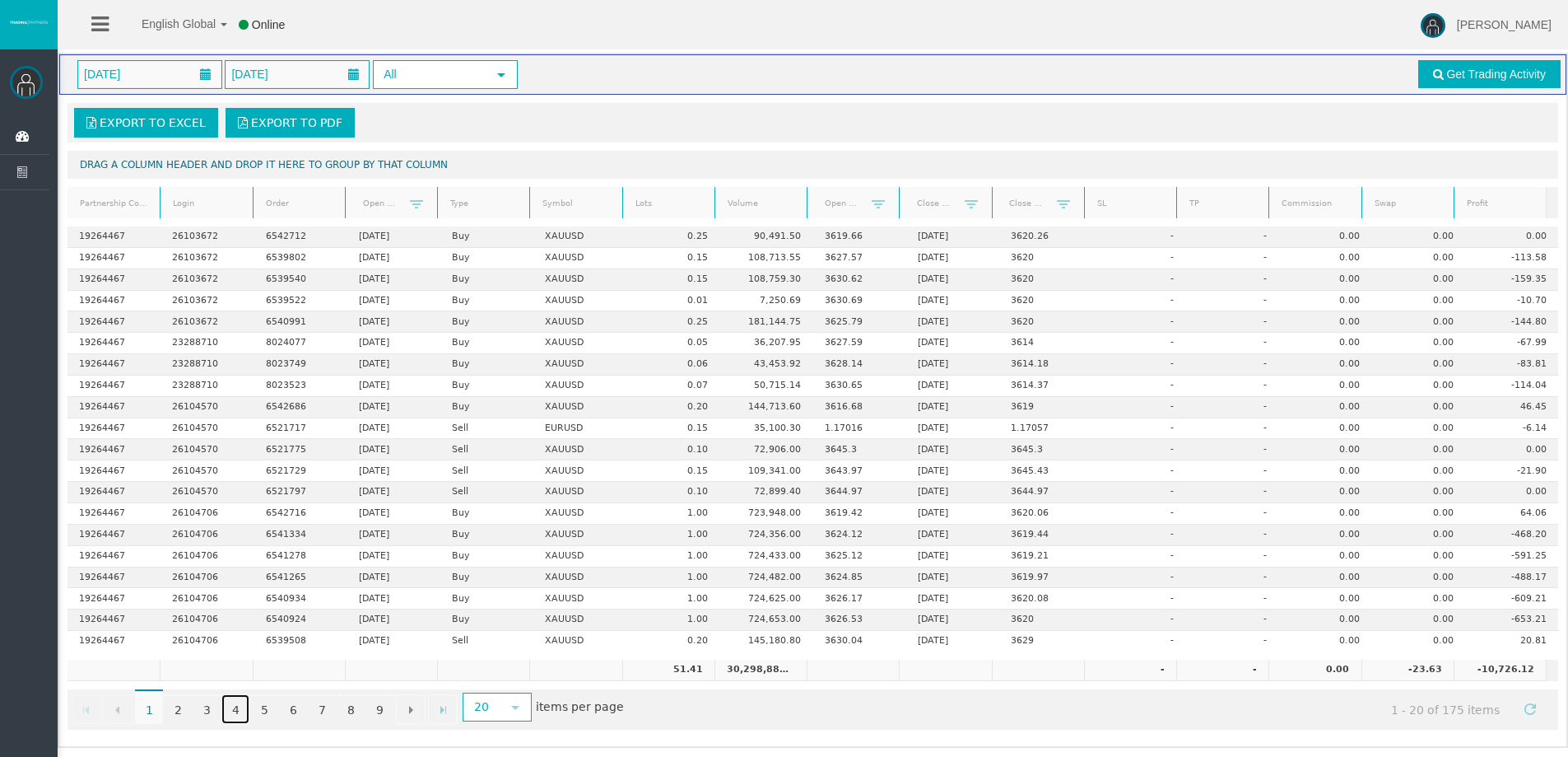
click at [241, 715] on link "4" at bounding box center [235, 709] width 28 height 30
click at [179, 712] on link "2" at bounding box center [178, 709] width 28 height 30
click at [382, 710] on link "9" at bounding box center [379, 709] width 28 height 30
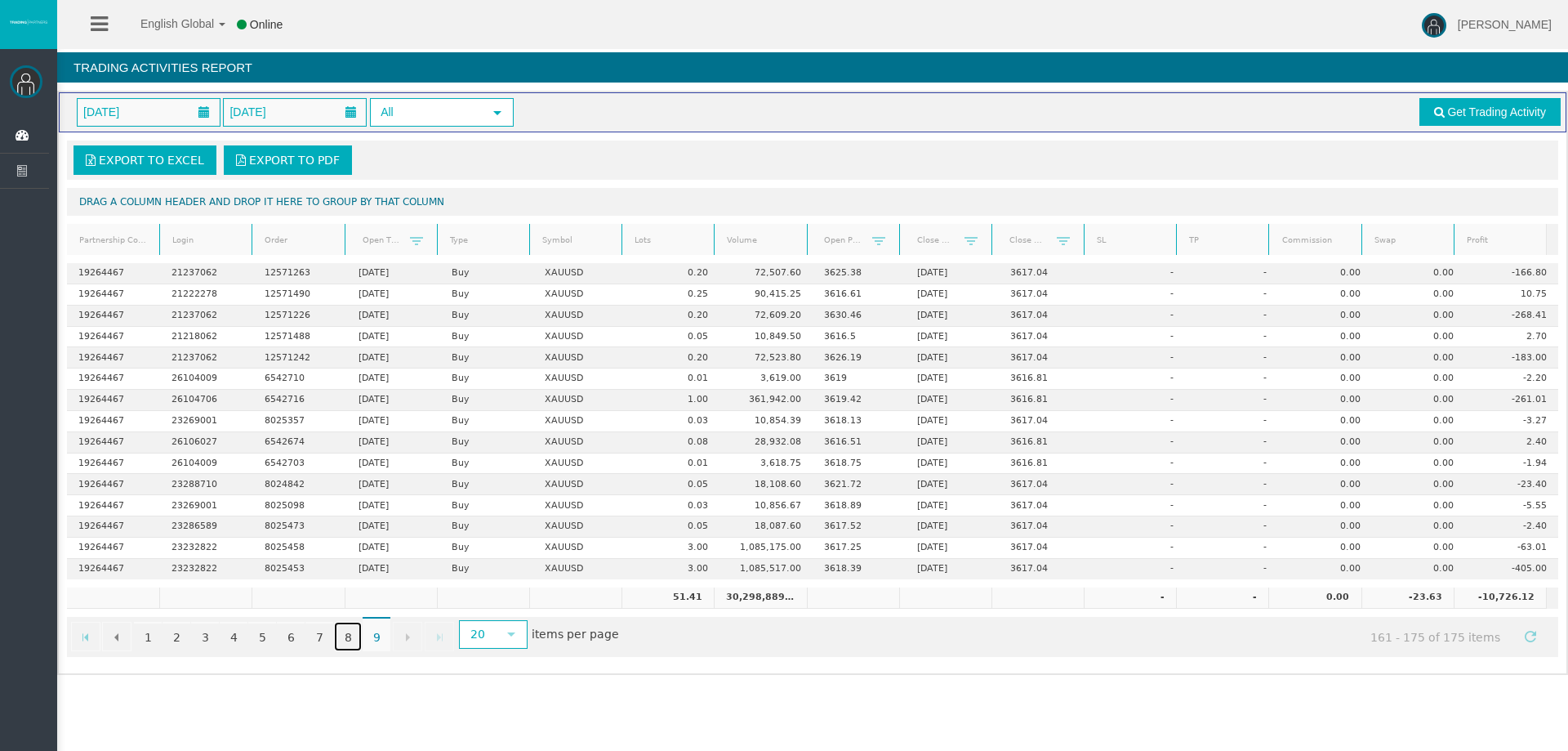
click at [352, 636] on link "8" at bounding box center [347, 636] width 28 height 30
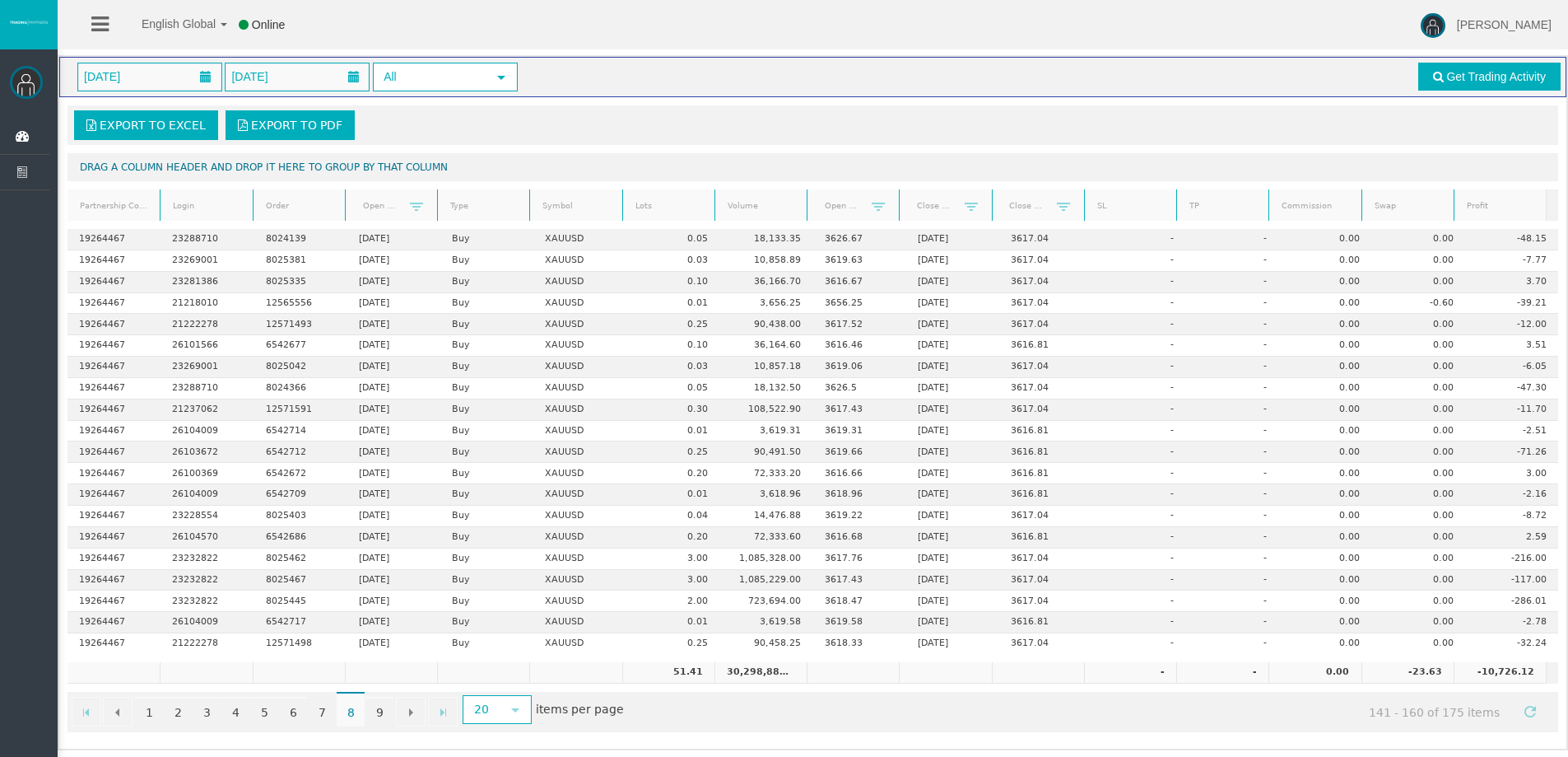
scroll to position [39, 0]
click at [323, 707] on link "7" at bounding box center [322, 709] width 28 height 30
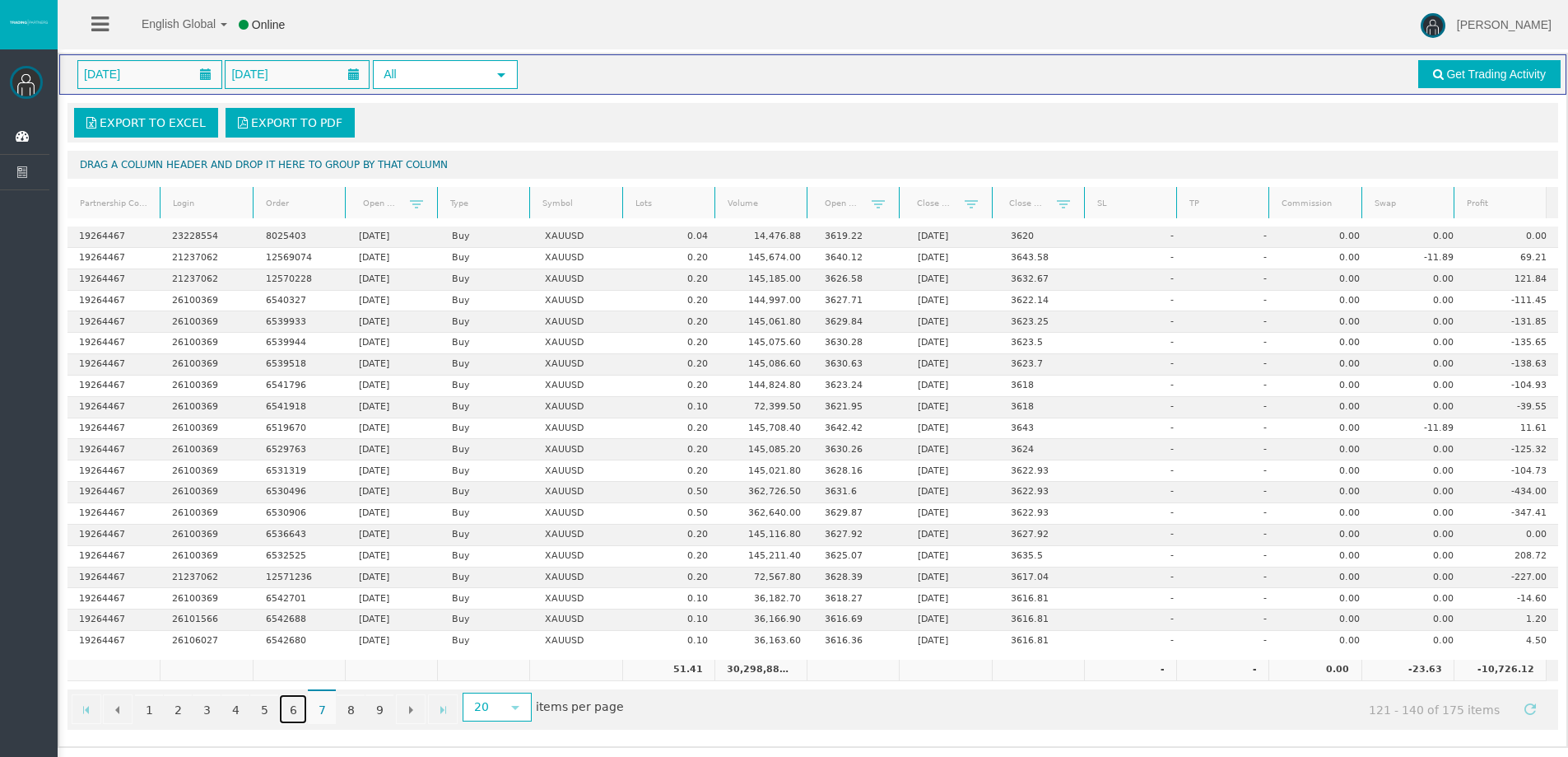
click at [295, 706] on link "6" at bounding box center [292, 709] width 28 height 30
click at [300, 705] on span "6" at bounding box center [292, 706] width 28 height 34
click at [268, 710] on link "5" at bounding box center [264, 709] width 28 height 30
click at [238, 712] on link "4" at bounding box center [235, 709] width 28 height 30
click at [210, 717] on link "3" at bounding box center [207, 709] width 28 height 30
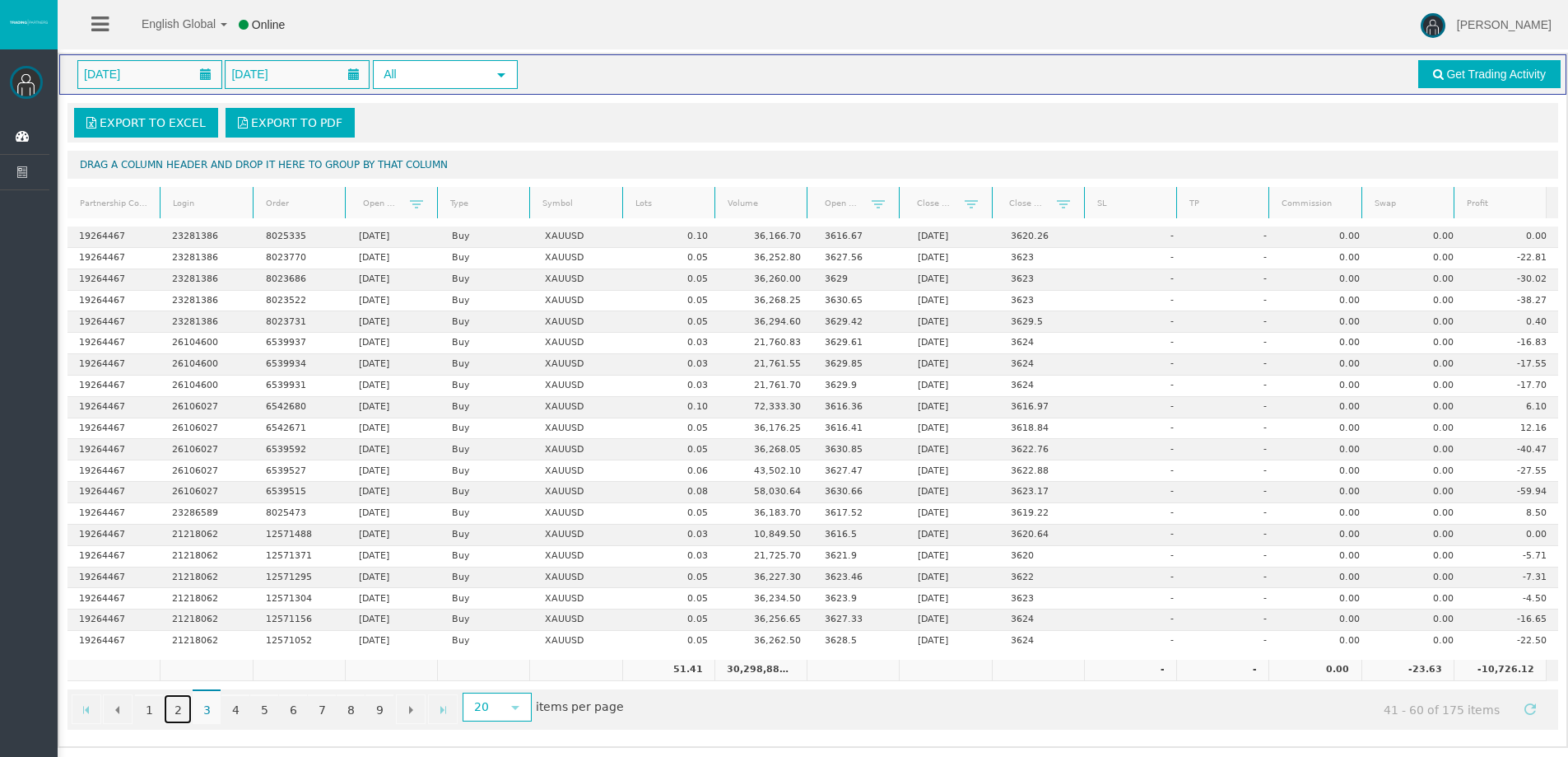
click at [182, 718] on link "2" at bounding box center [178, 709] width 28 height 30
click at [151, 718] on link "1" at bounding box center [148, 709] width 28 height 30
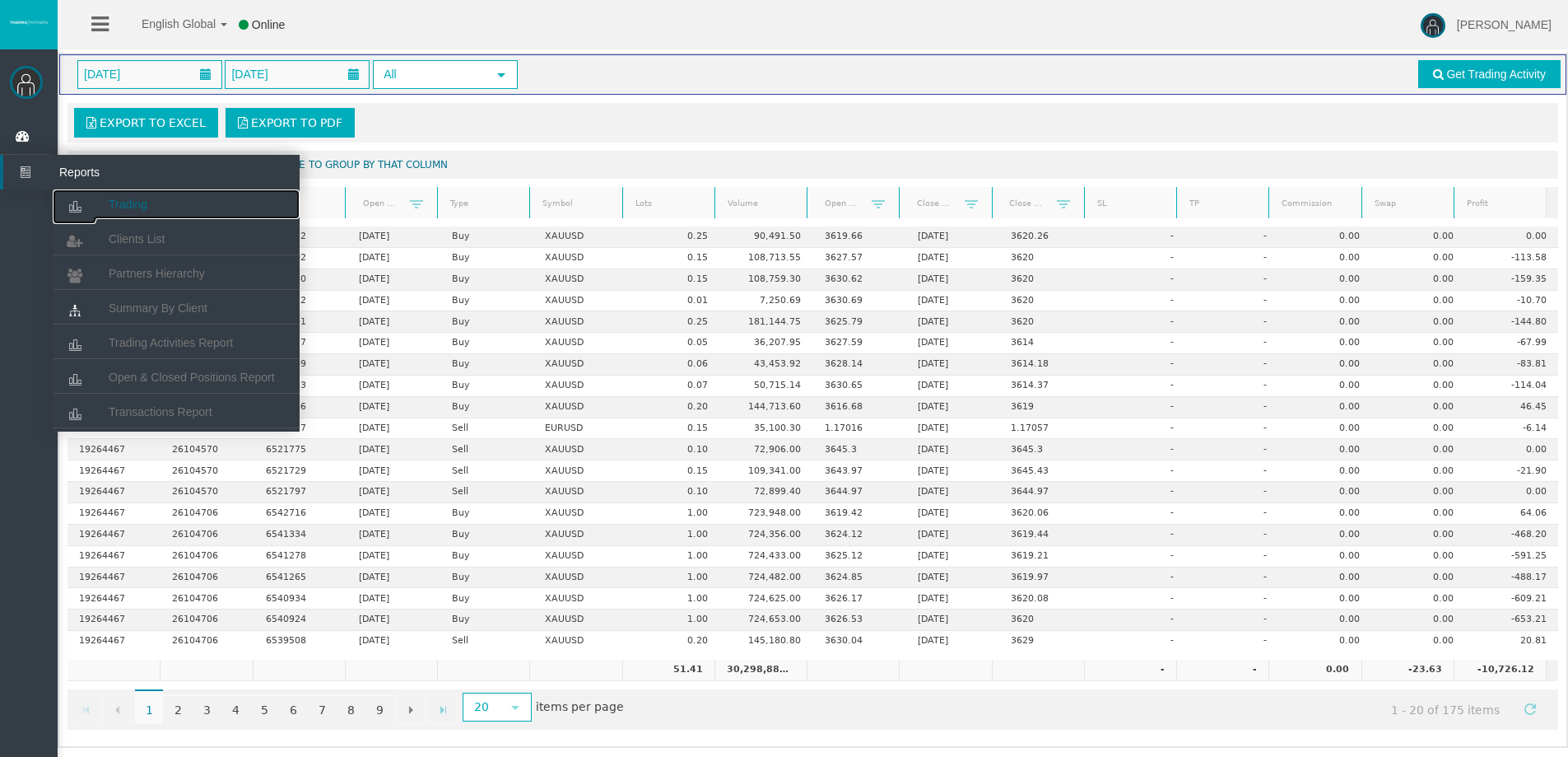
click at [92, 193] on icon at bounding box center [74, 207] width 44 height 34
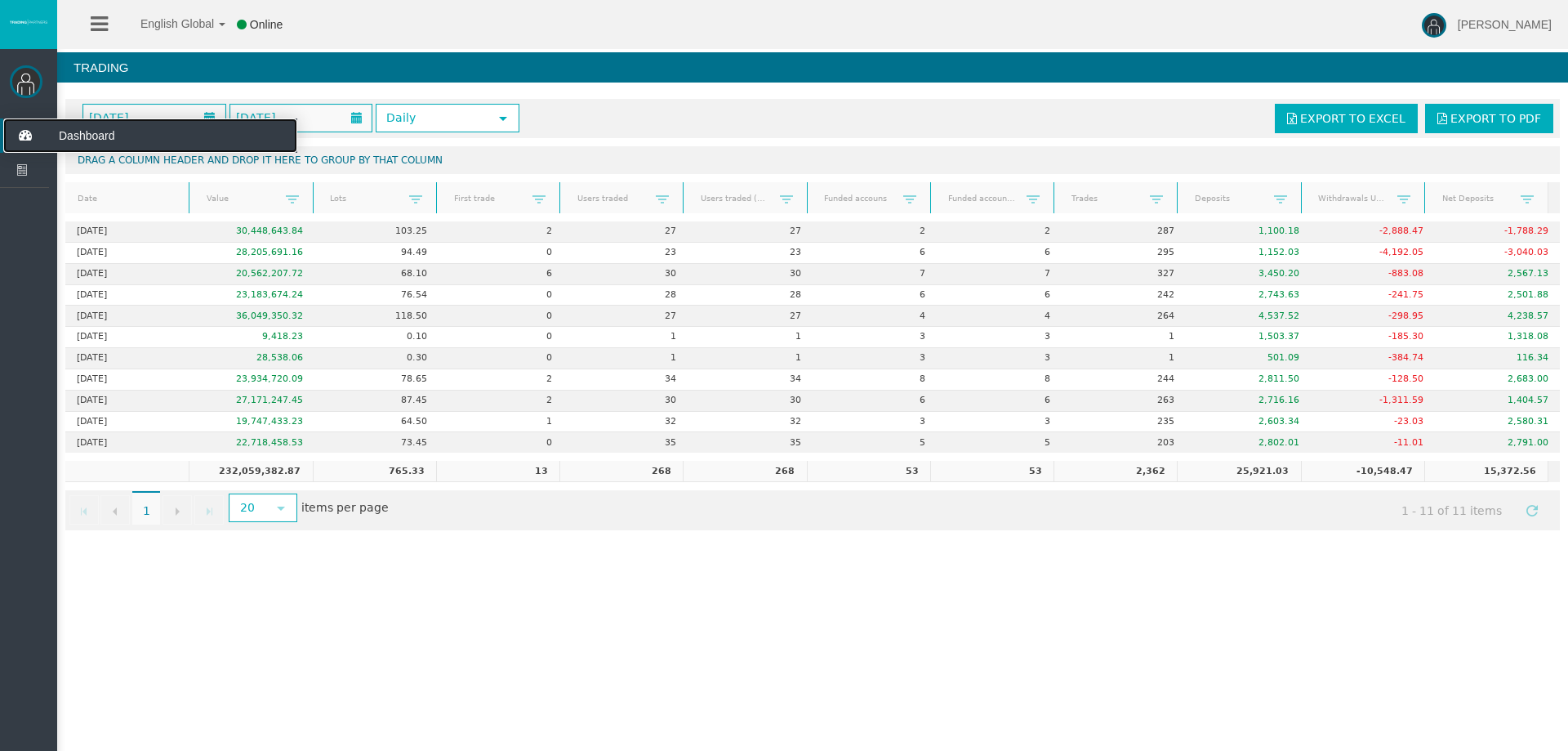
click at [22, 130] on icon at bounding box center [25, 135] width 43 height 34
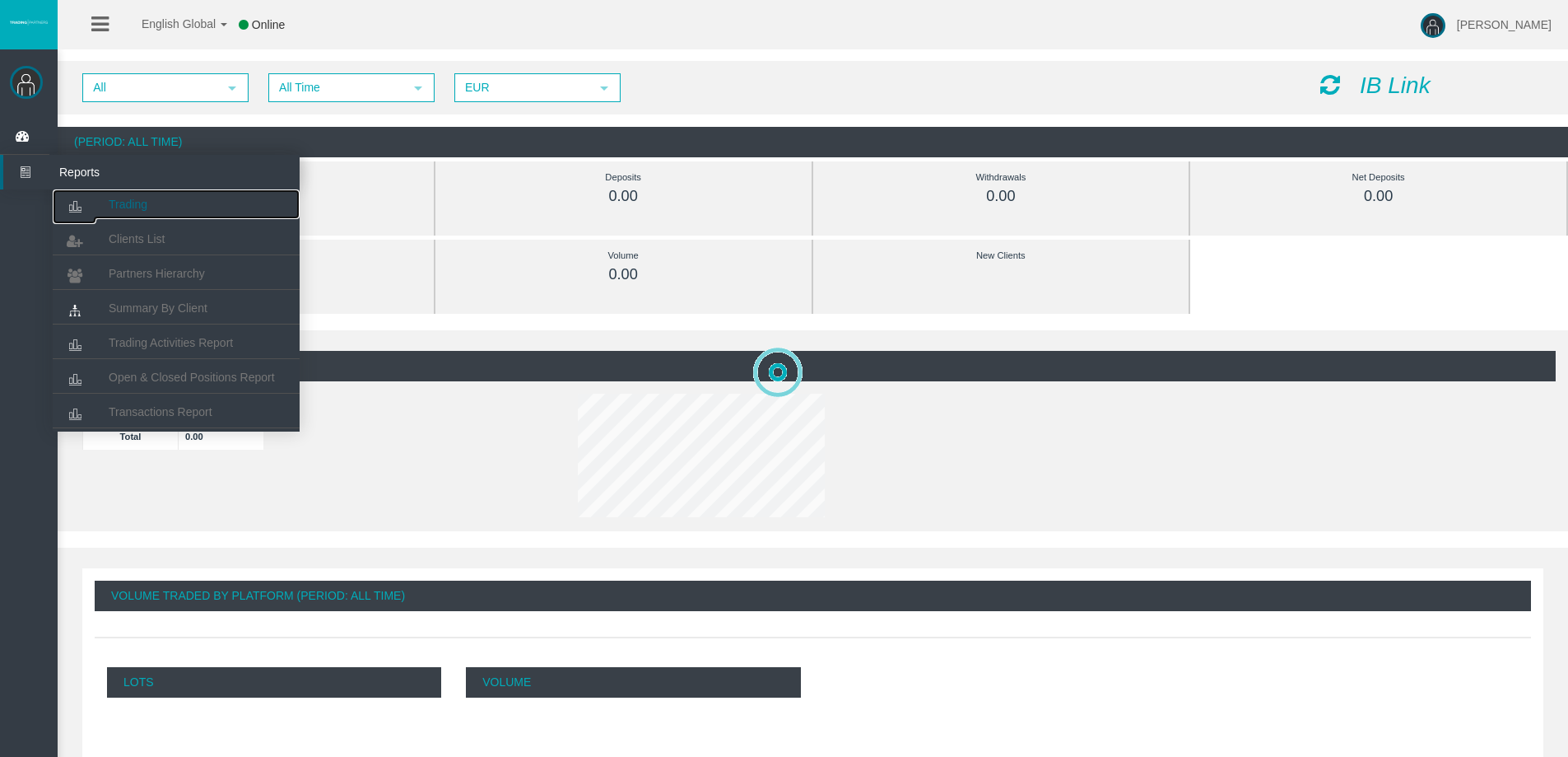
click at [176, 197] on link "Trading" at bounding box center [176, 204] width 247 height 30
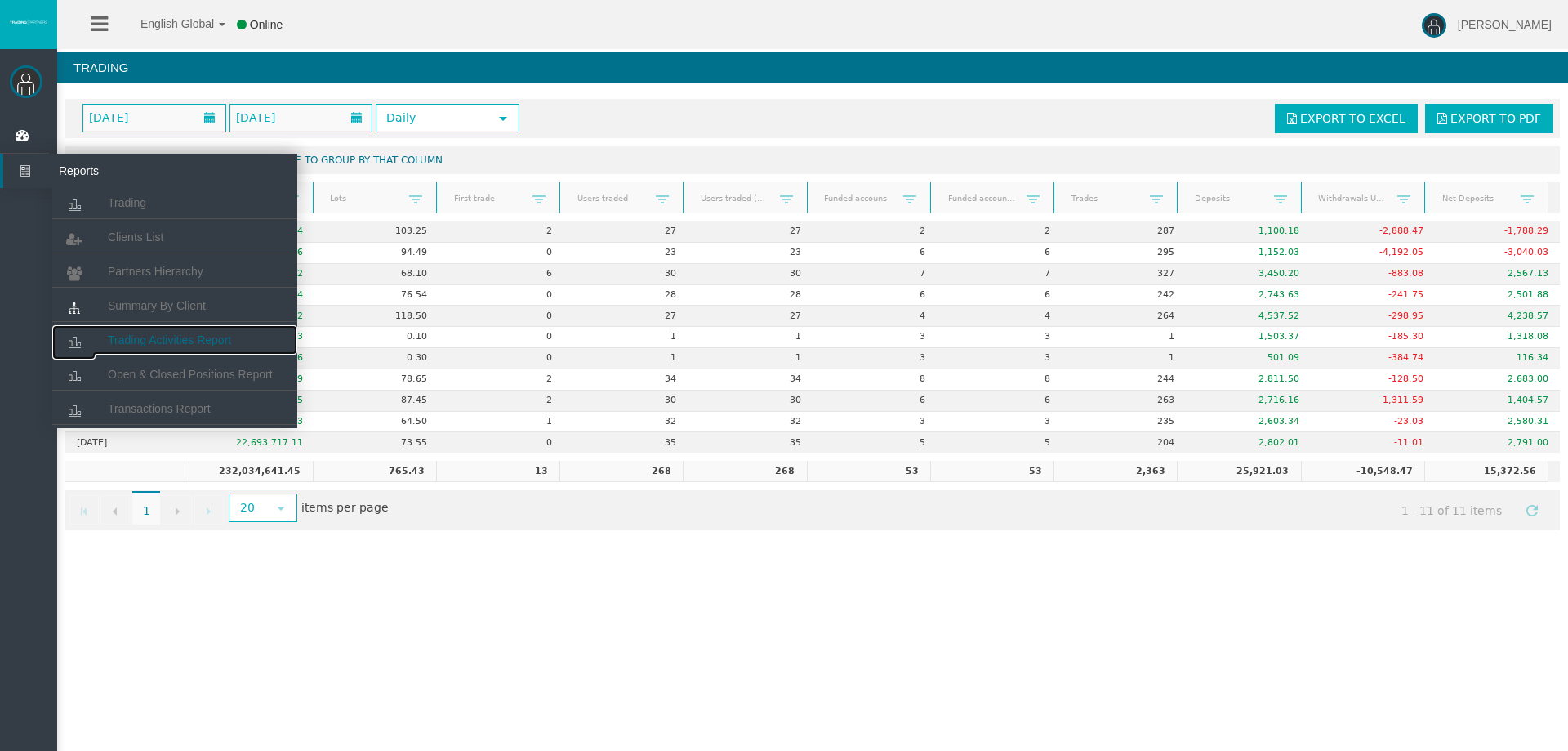
click at [174, 338] on span "Trading Activities Report" at bounding box center [169, 340] width 123 height 13
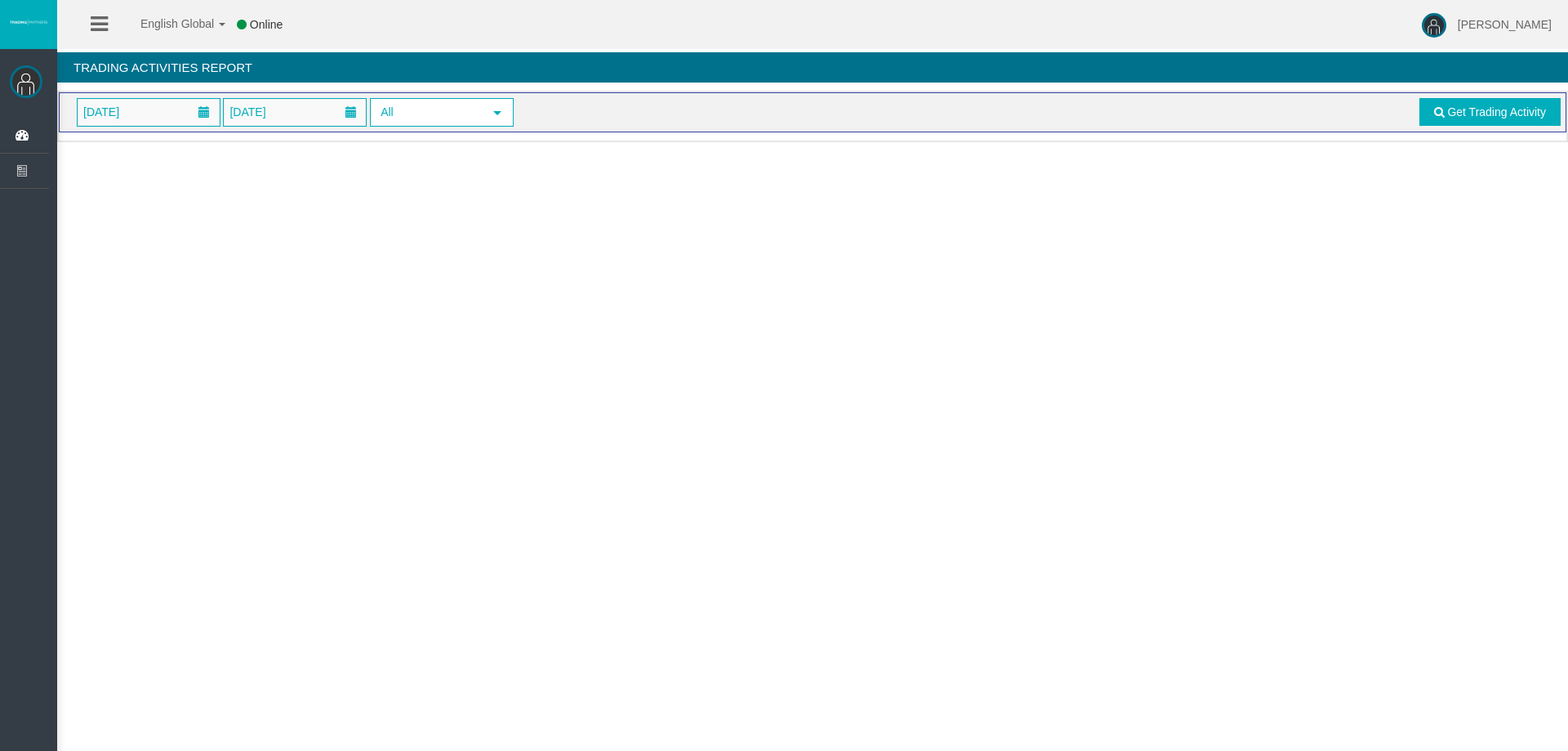
click at [146, 112] on span "[DATE]" at bounding box center [148, 112] width 142 height 27
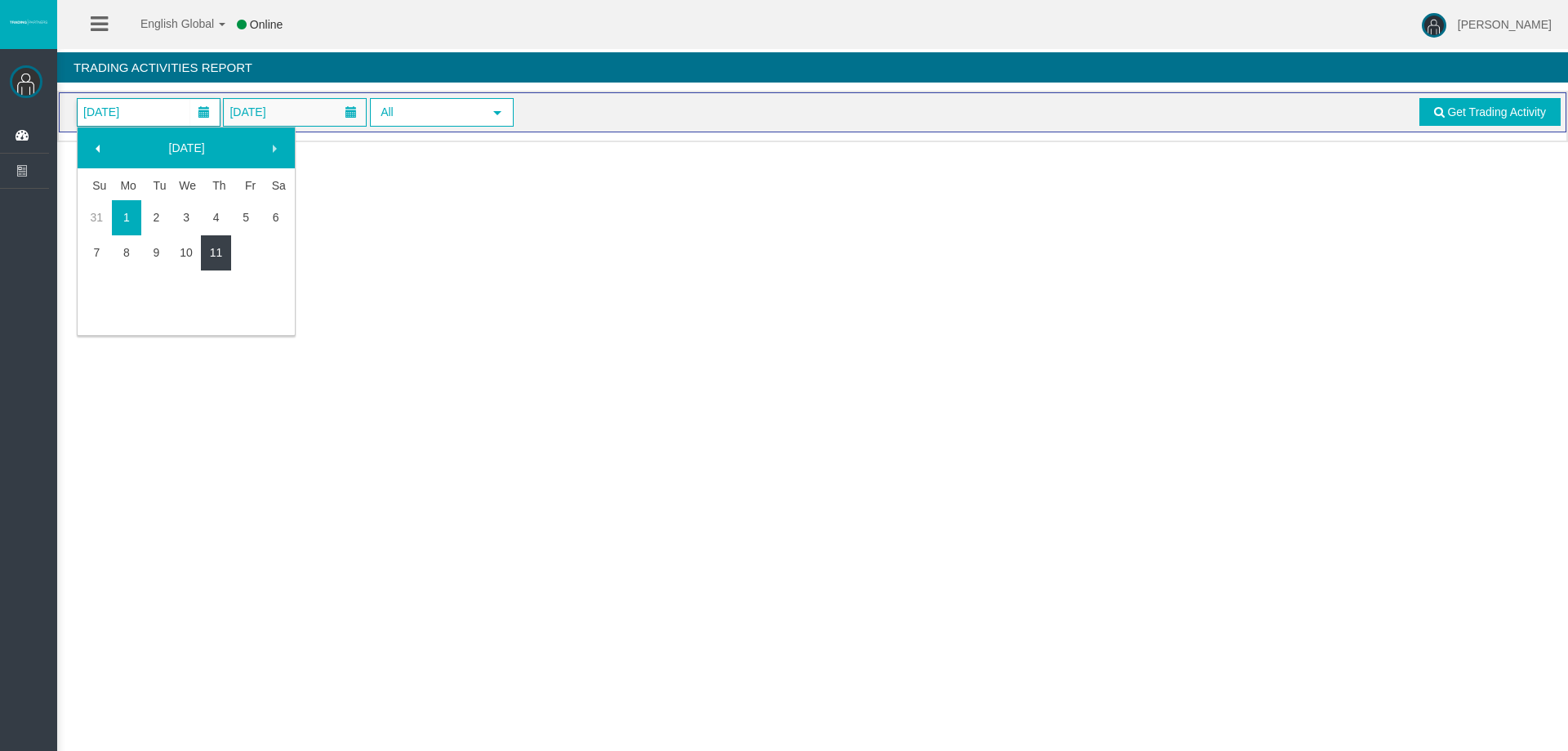
click at [214, 246] on link "11" at bounding box center [216, 252] width 31 height 30
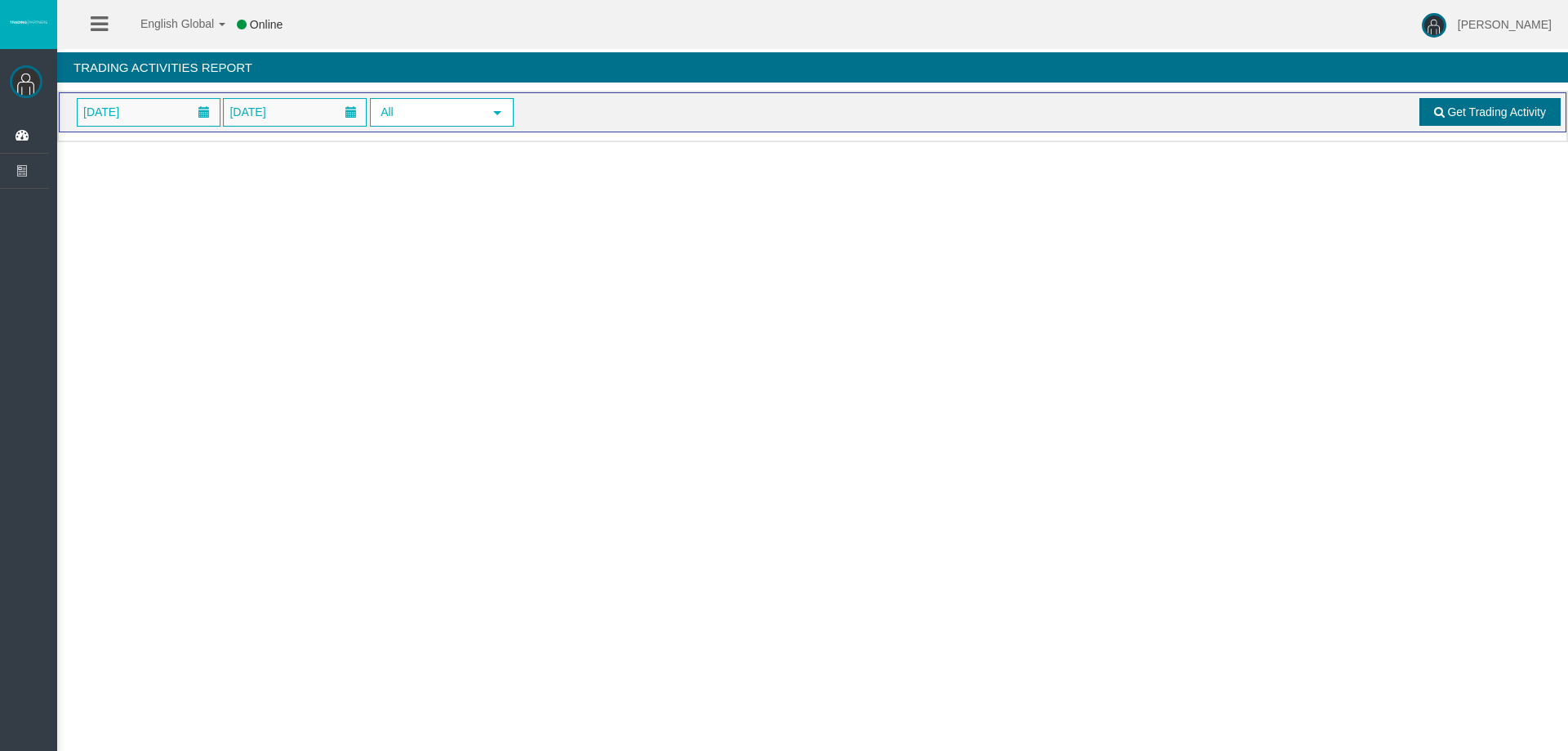
click at [1486, 106] on span "Get Trading Activity" at bounding box center [1496, 112] width 99 height 13
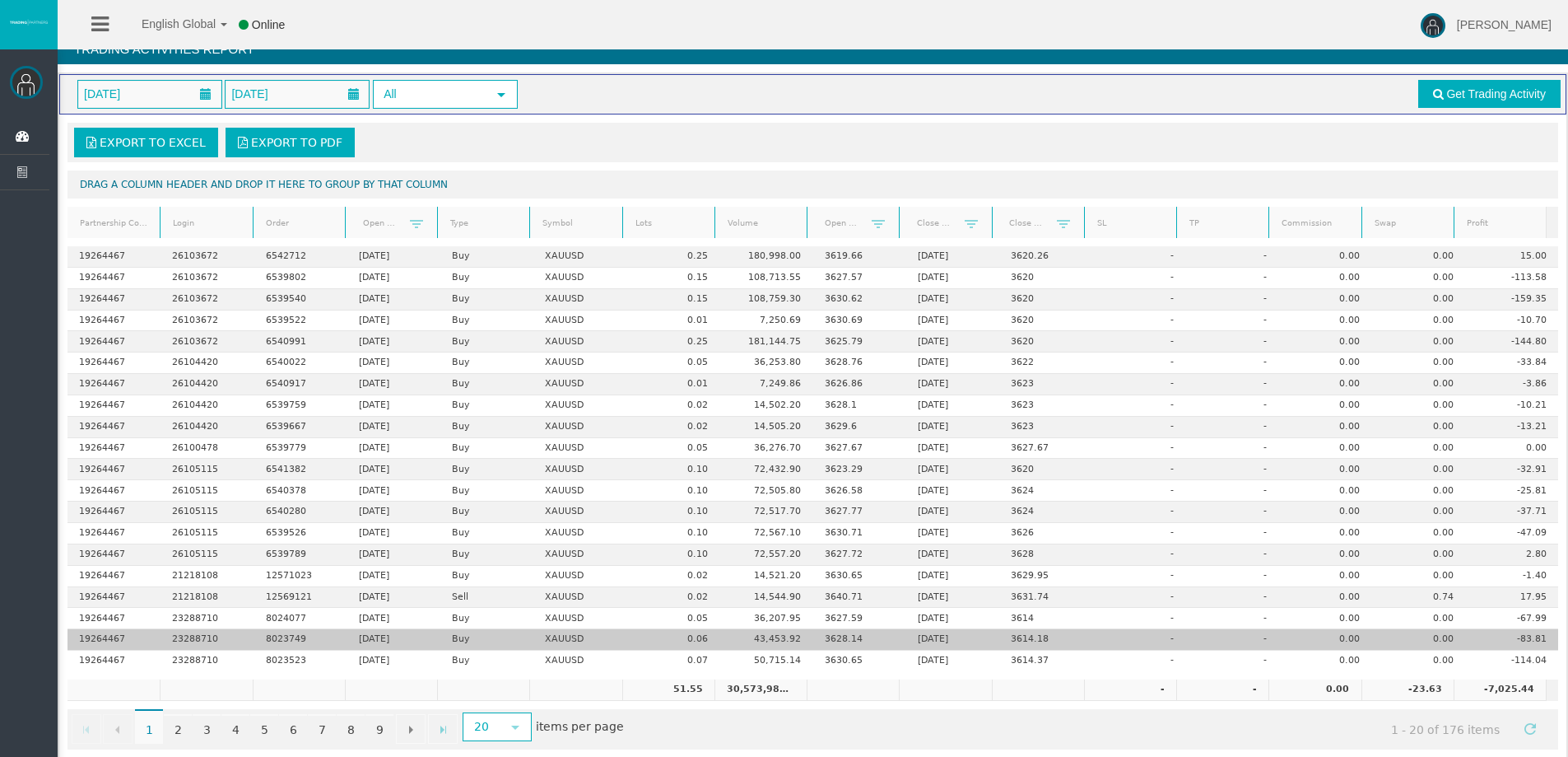
scroll to position [39, 0]
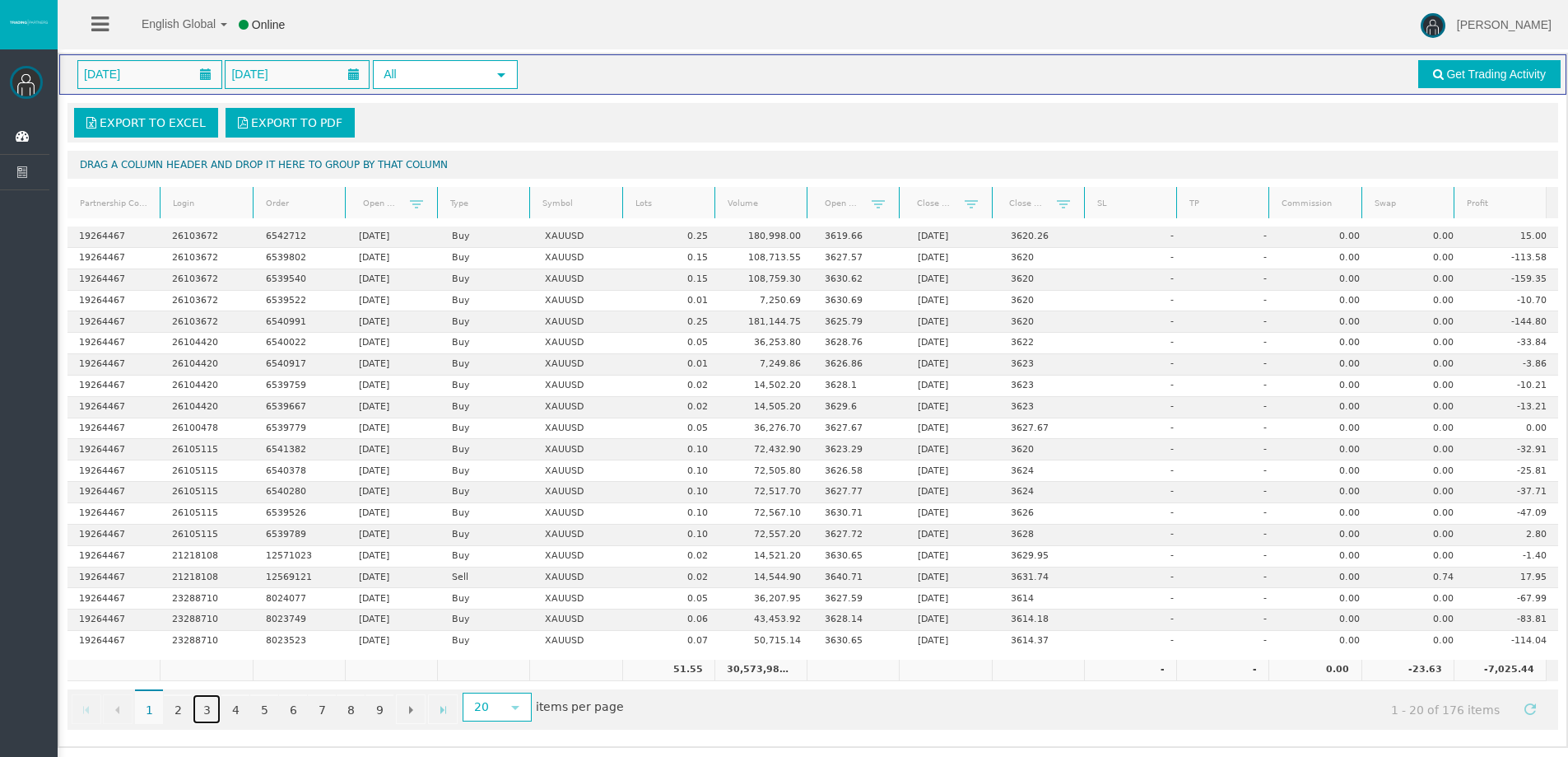
click at [208, 705] on link "3" at bounding box center [207, 709] width 28 height 30
click at [245, 702] on link "4" at bounding box center [235, 709] width 28 height 30
click at [271, 705] on link "5" at bounding box center [264, 709] width 28 height 30
click at [290, 707] on link "6" at bounding box center [292, 709] width 28 height 30
click at [249, 706] on link "4" at bounding box center [235, 709] width 28 height 30
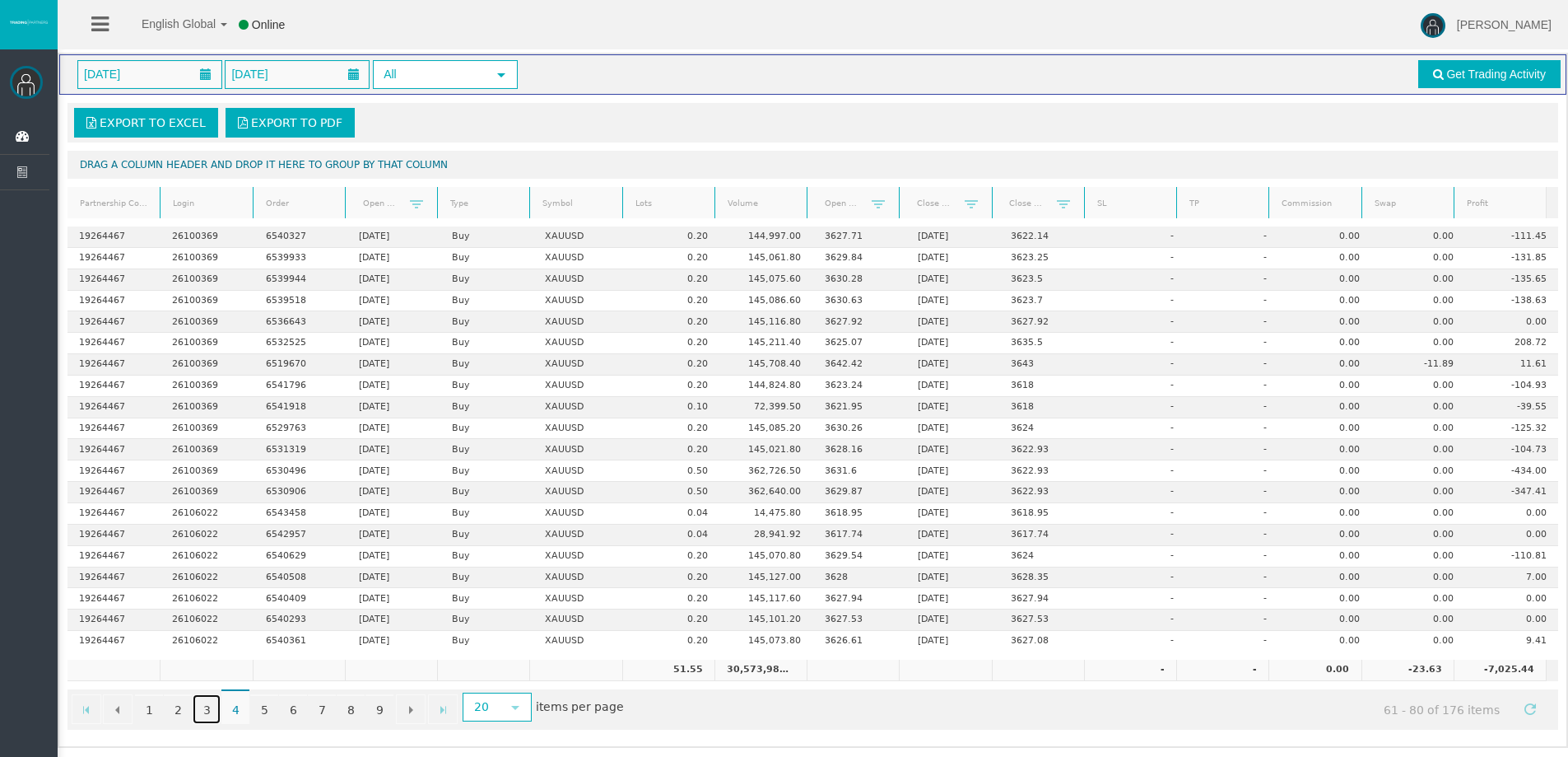
click at [197, 707] on link "3" at bounding box center [207, 709] width 28 height 30
click at [172, 706] on link "2" at bounding box center [178, 709] width 28 height 30
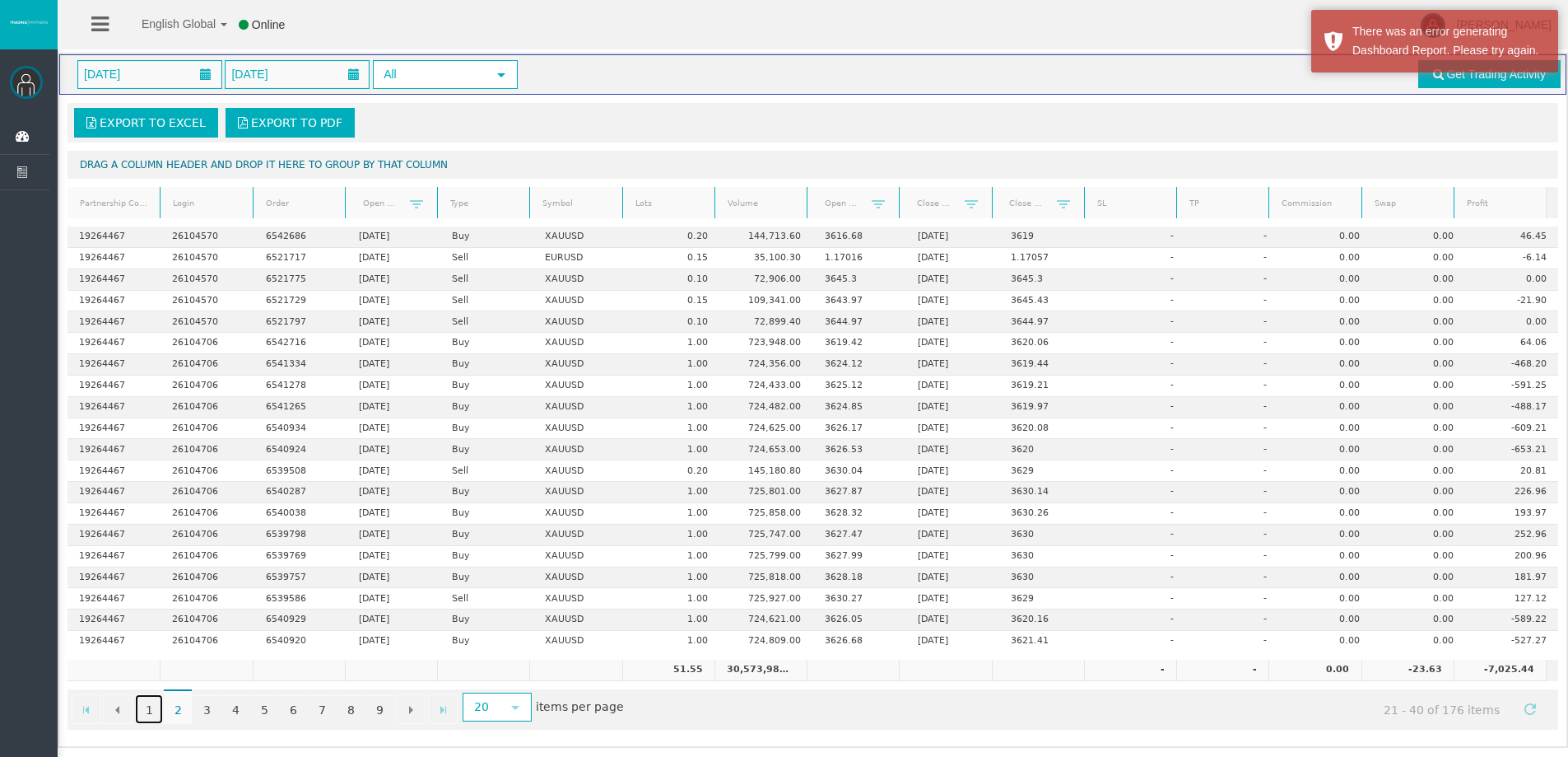
click at [154, 712] on link "1" at bounding box center [148, 709] width 28 height 30
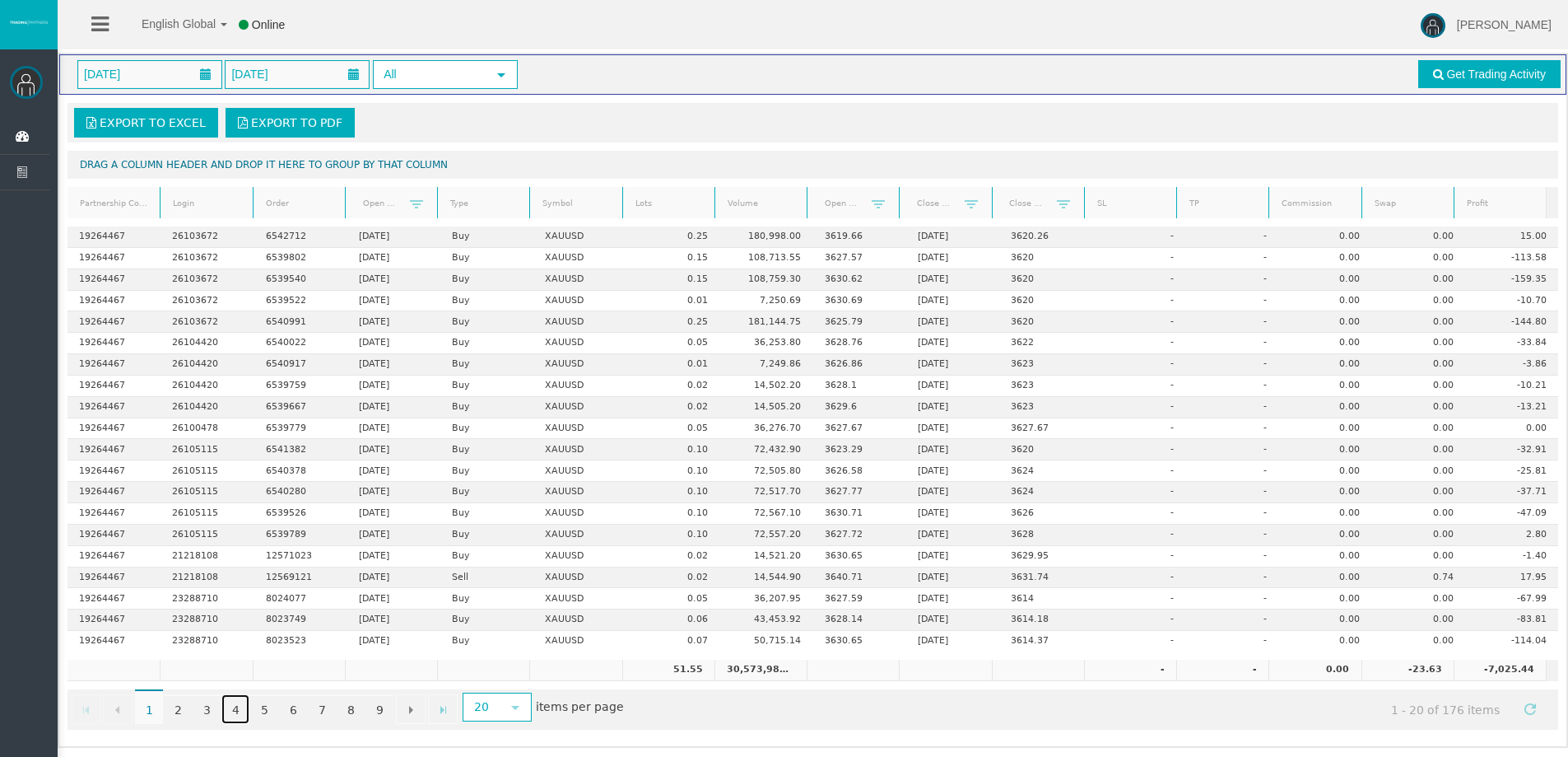
click at [239, 707] on link "4" at bounding box center [235, 709] width 28 height 30
click at [265, 709] on link "5" at bounding box center [264, 709] width 28 height 30
click at [286, 706] on link "6" at bounding box center [292, 709] width 28 height 30
click at [317, 710] on link "7" at bounding box center [322, 709] width 28 height 30
click at [356, 708] on link "8" at bounding box center [350, 709] width 28 height 30
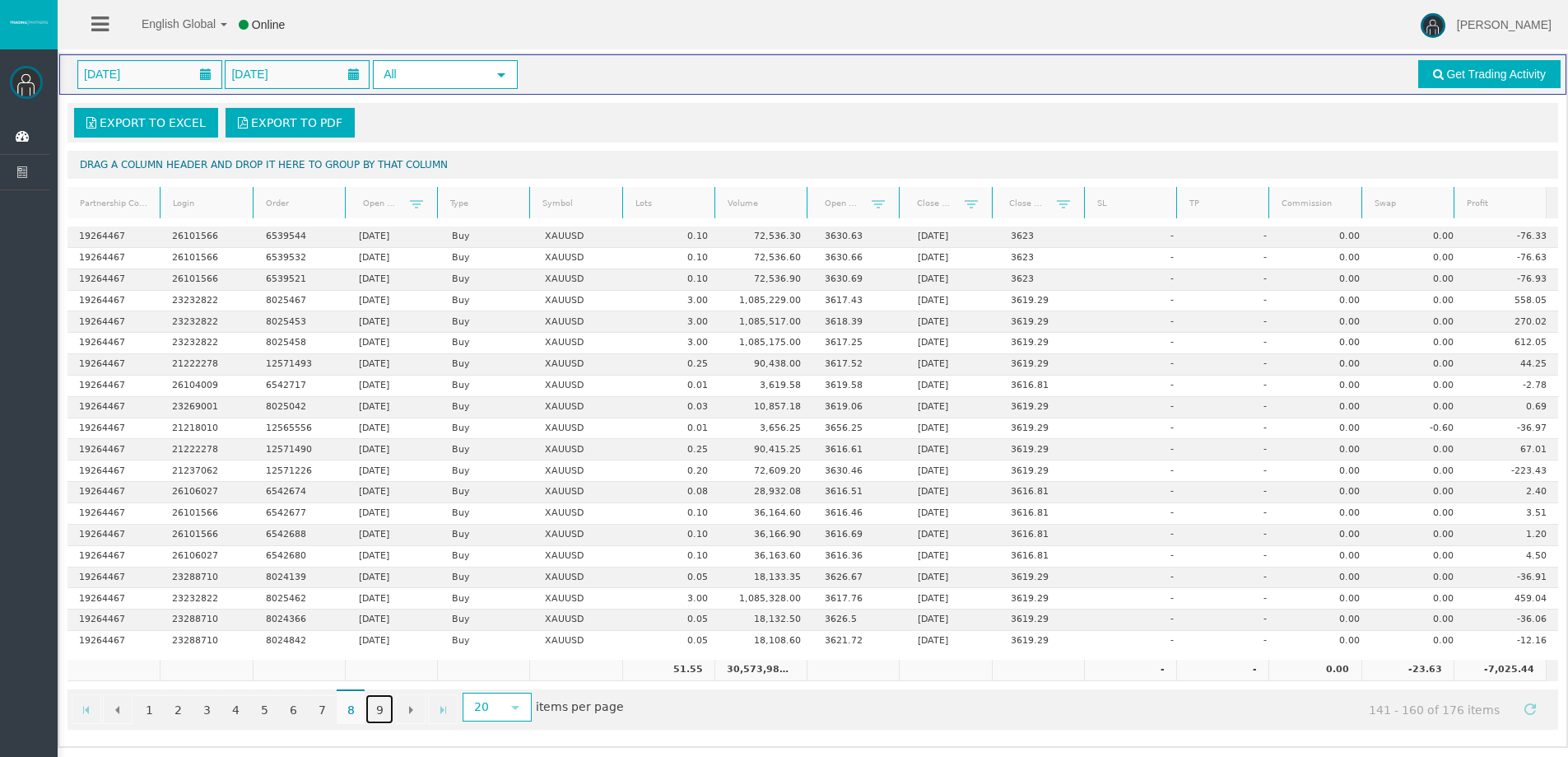
click at [380, 708] on link "9" at bounding box center [379, 709] width 28 height 30
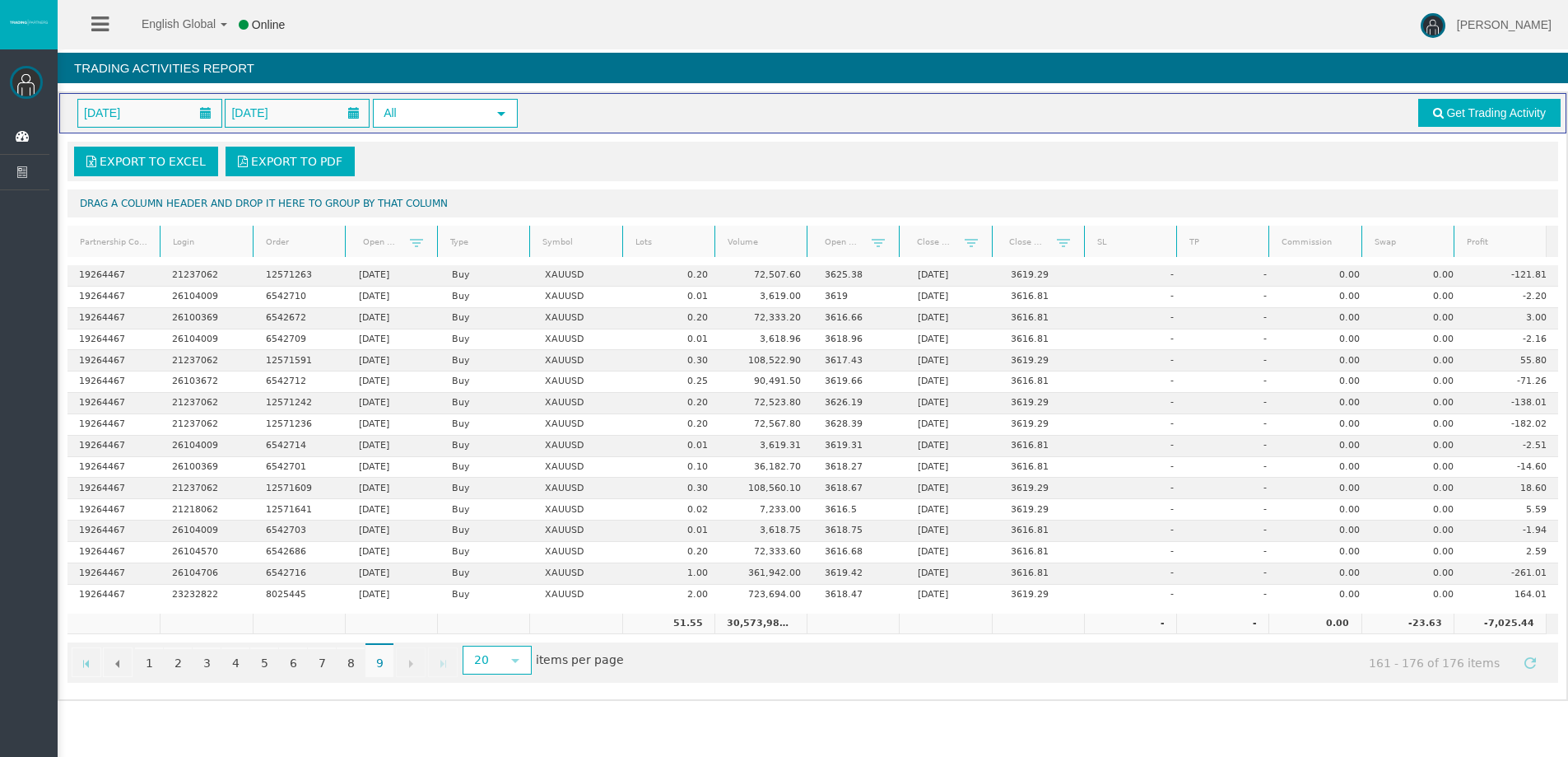
scroll to position [0, 0]
click at [352, 665] on link "8" at bounding box center [350, 662] width 28 height 30
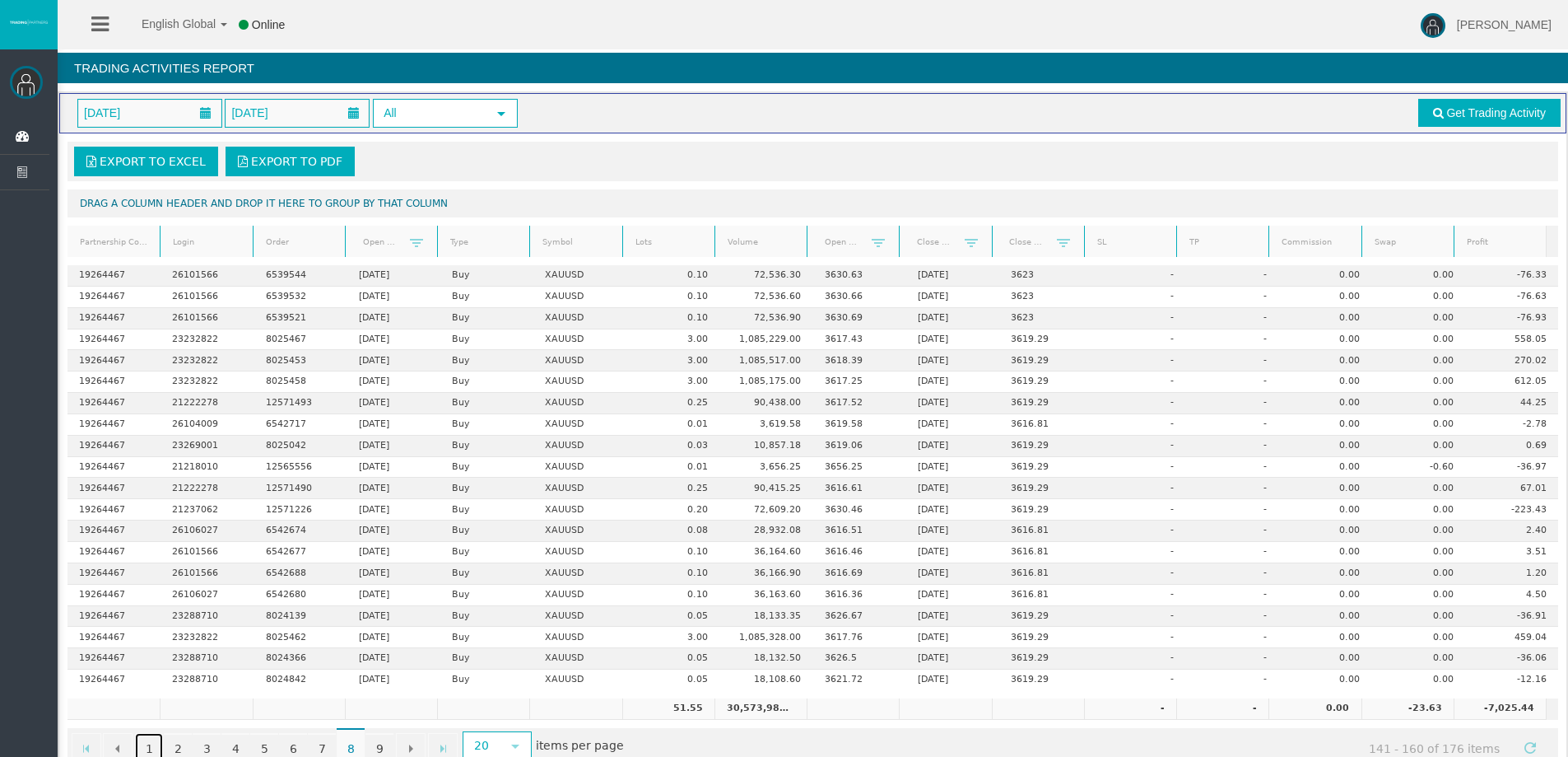
click at [154, 742] on link "1" at bounding box center [148, 748] width 28 height 30
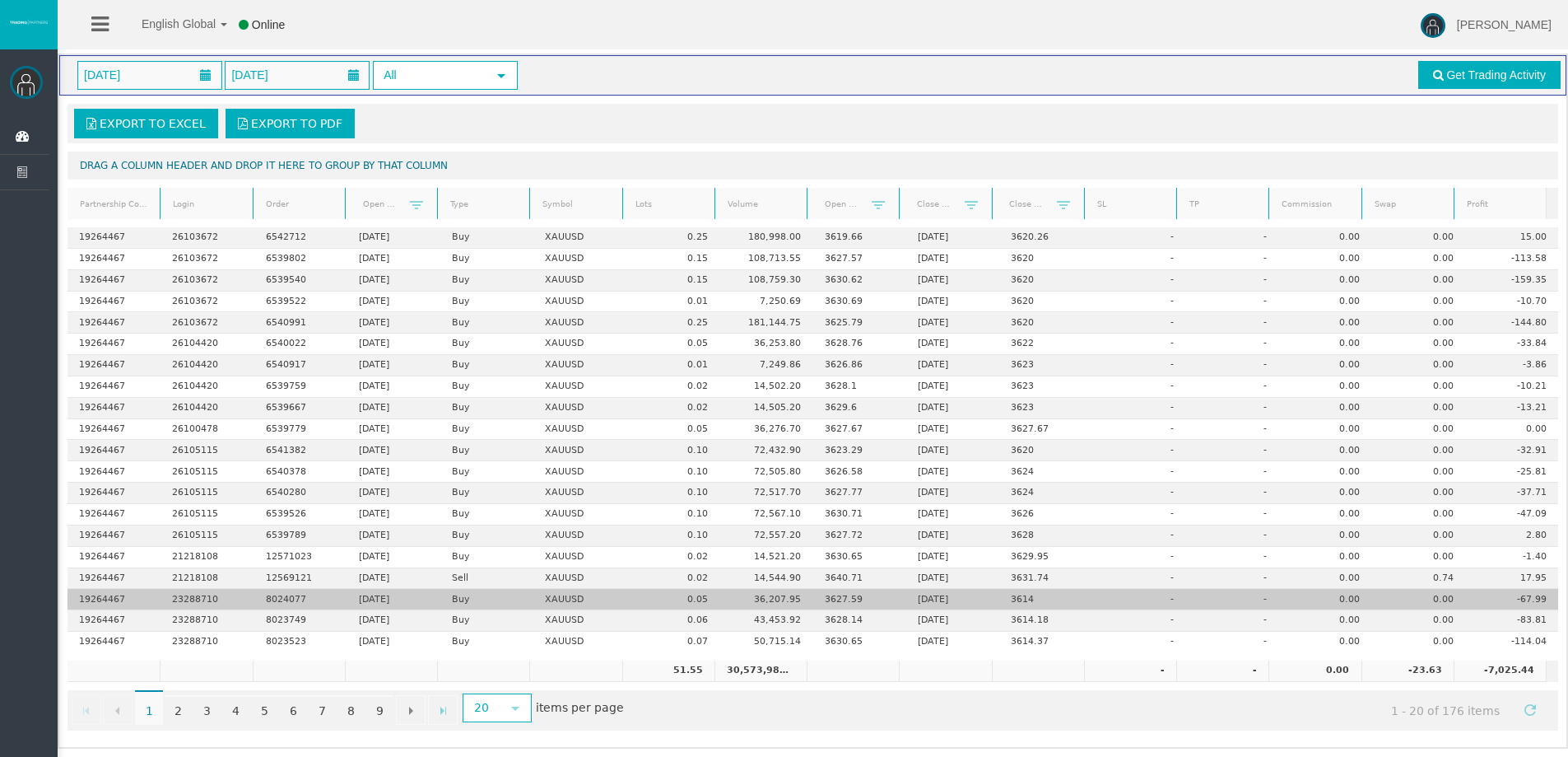
scroll to position [39, 0]
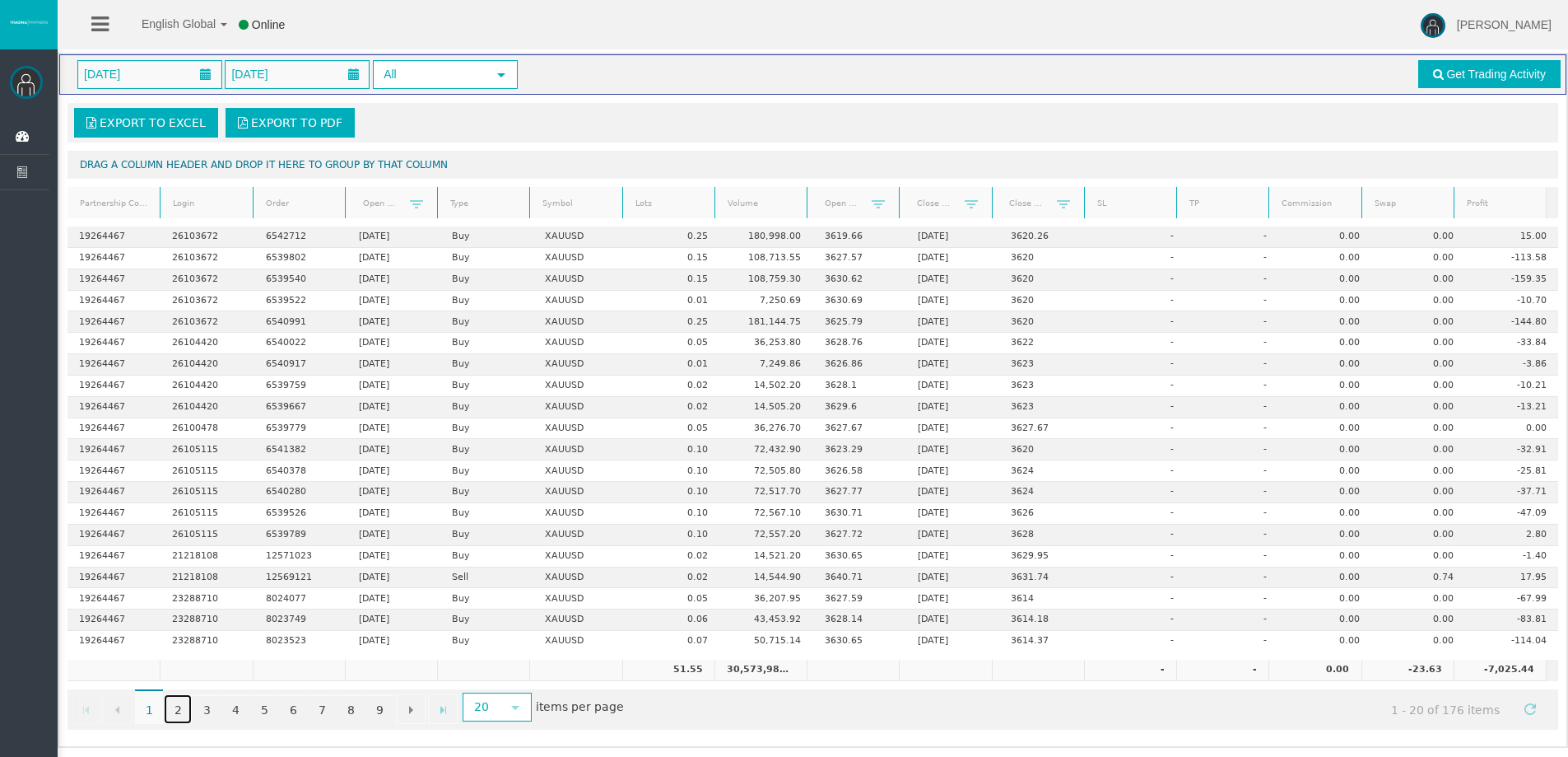
click at [173, 706] on link "2" at bounding box center [178, 709] width 28 height 30
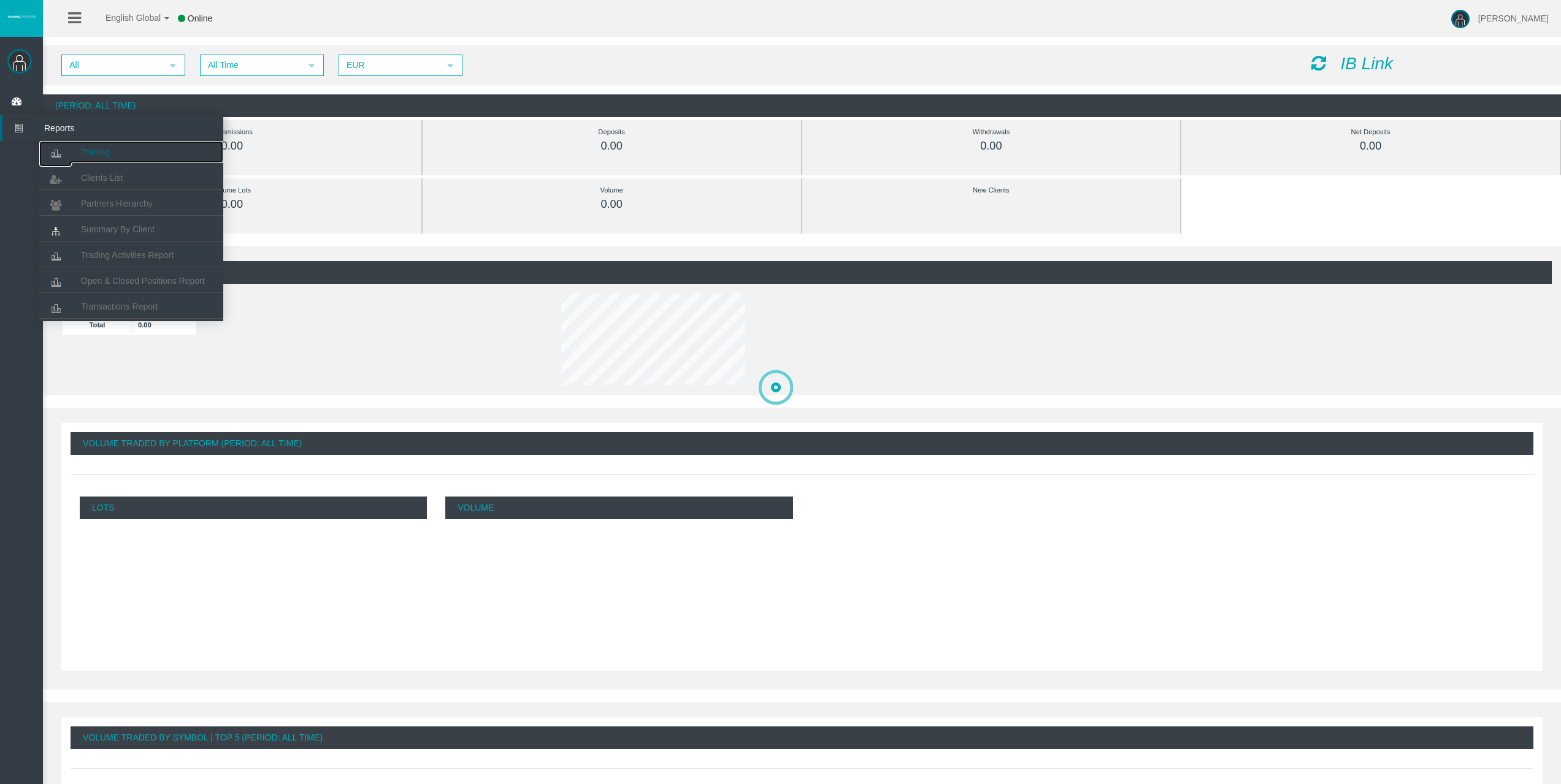
click at [72, 153] on link "Trading" at bounding box center [131, 152] width 184 height 22
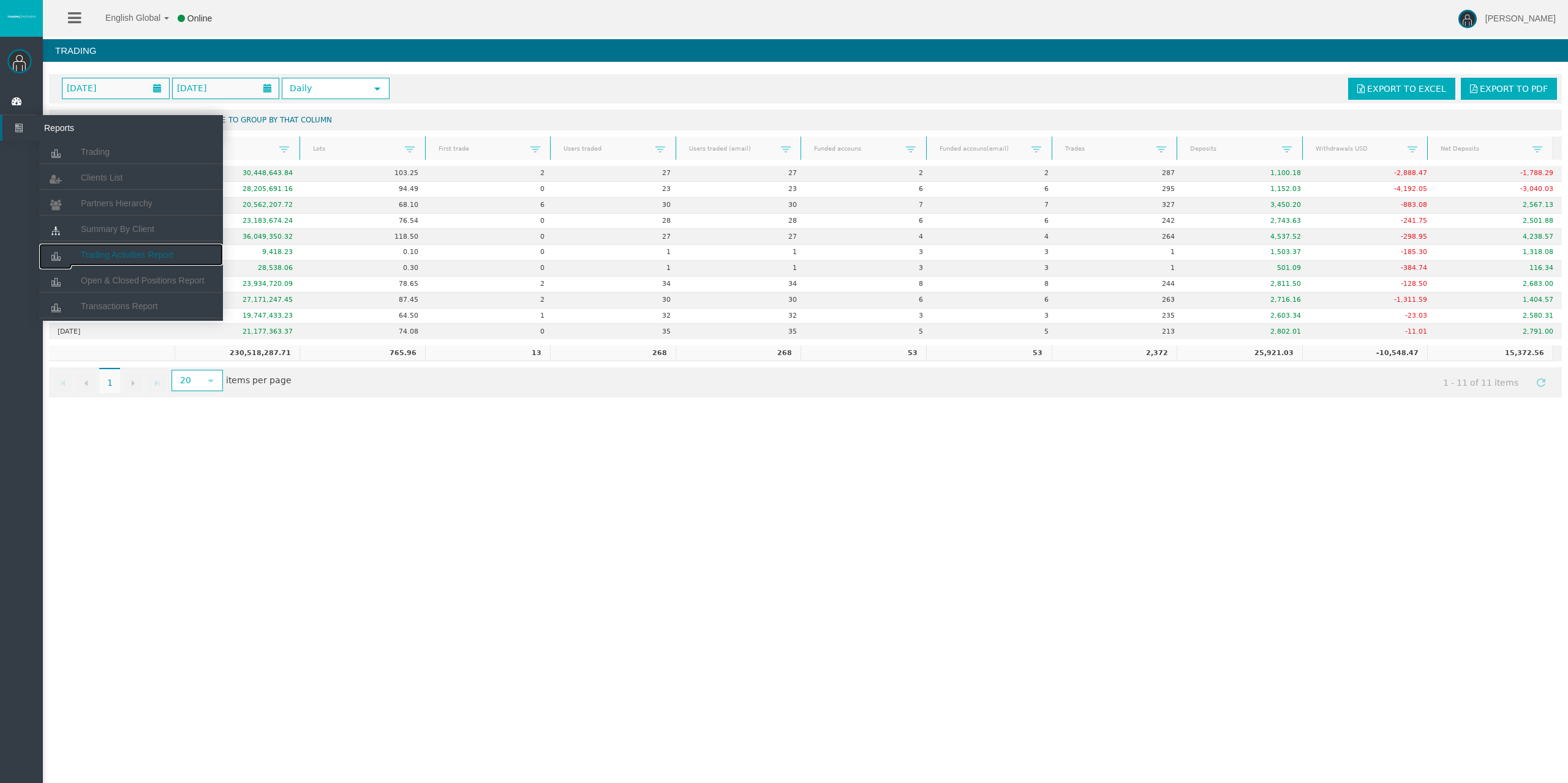
click at [120, 248] on link "Trading Activities Report" at bounding box center [131, 255] width 184 height 22
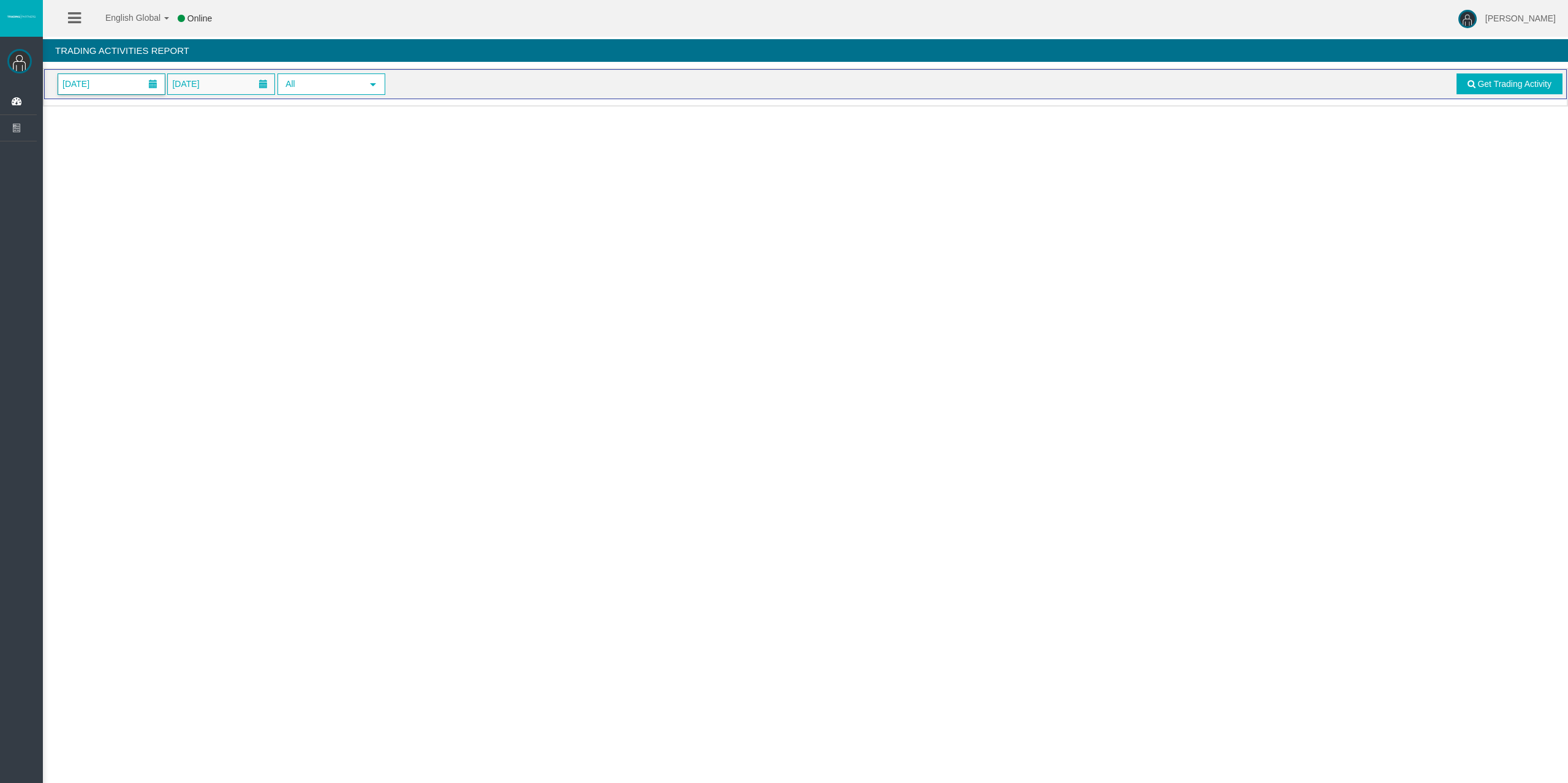
click at [137, 84] on span "[DATE]" at bounding box center [111, 84] width 107 height 20
click at [156, 190] on link "11" at bounding box center [162, 189] width 23 height 22
click at [1504, 87] on span "Get Trading Activity" at bounding box center [1514, 84] width 74 height 10
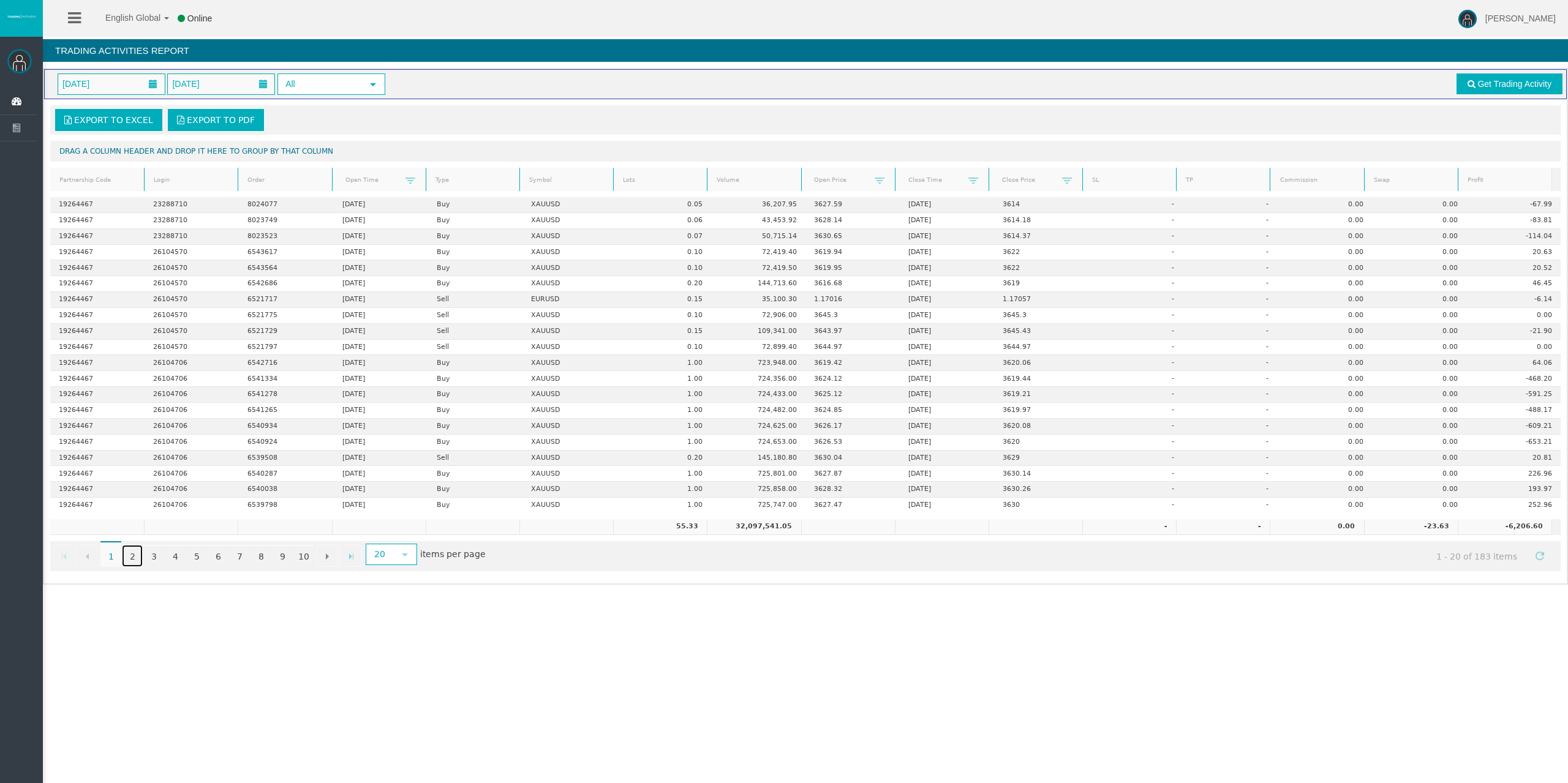
click at [133, 555] on link "2" at bounding box center [132, 556] width 21 height 22
click at [151, 555] on link "3" at bounding box center [154, 556] width 21 height 22
click at [110, 553] on link "1" at bounding box center [110, 556] width 21 height 22
click at [25, 96] on icon at bounding box center [19, 101] width 33 height 26
